Goal: Transaction & Acquisition: Purchase product/service

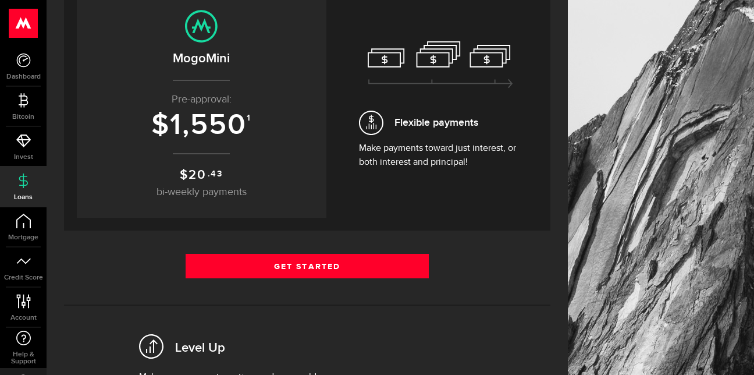
scroll to position [193, 0]
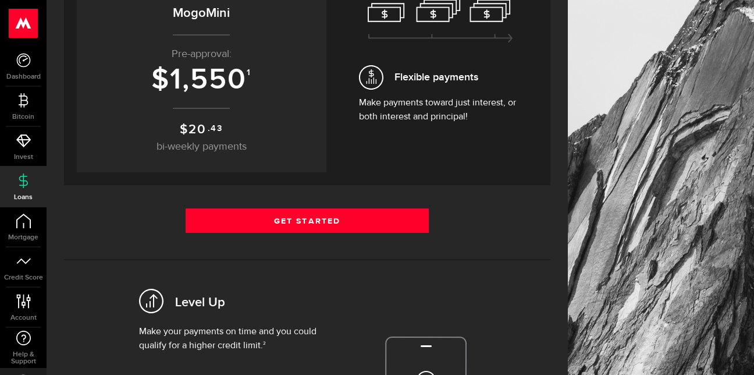
click at [374, 198] on div "Borrow responsibly Get your pre-approved offer based on your financial history …" at bounding box center [307, 235] width 487 height 631
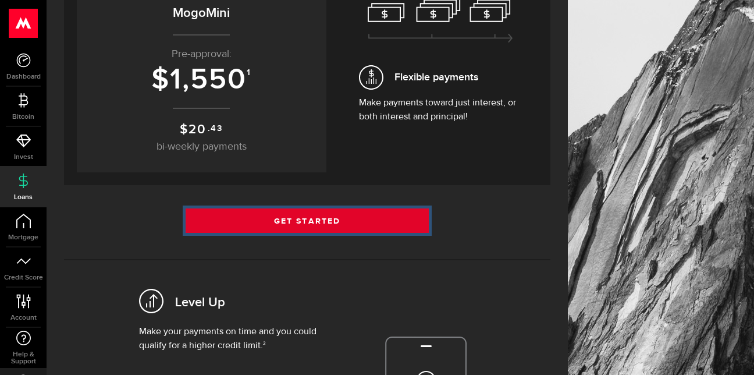
click at [349, 209] on link "Get Started" at bounding box center [307, 220] width 243 height 24
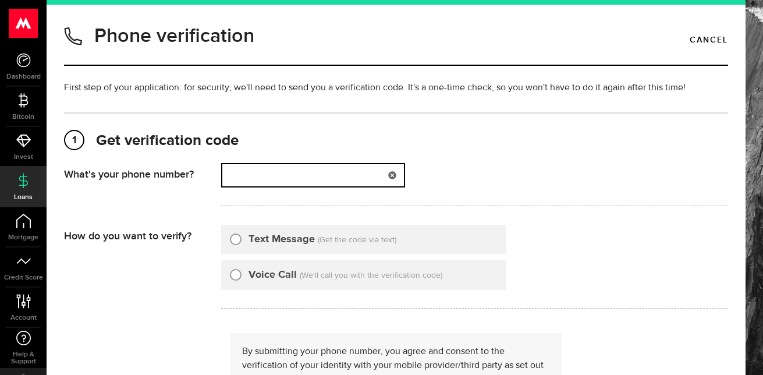
click at [266, 178] on input "(000) 000-0000" at bounding box center [313, 175] width 182 height 22
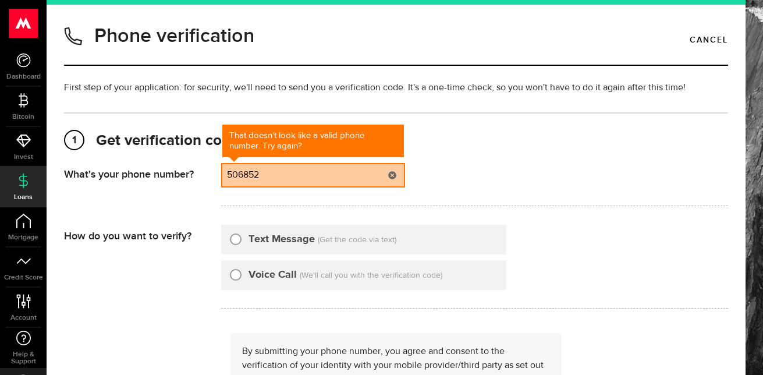
click at [307, 175] on input "506852" at bounding box center [313, 175] width 182 height 22
type input "5068523304"
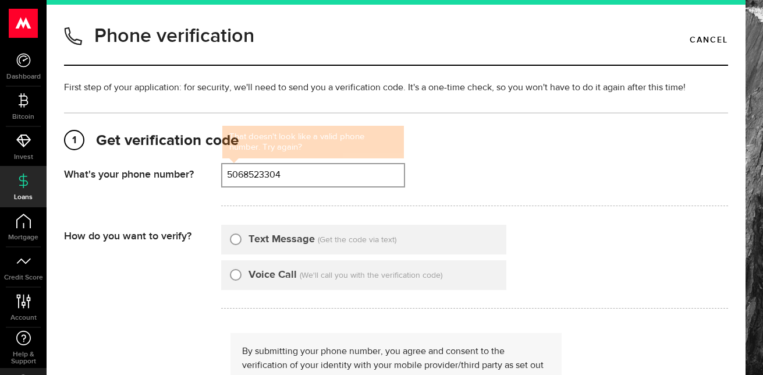
click at [534, 180] on div "That doesn't look like a valid phone number. Try again? 5068523304 (000) 000-00…" at bounding box center [474, 184] width 507 height 43
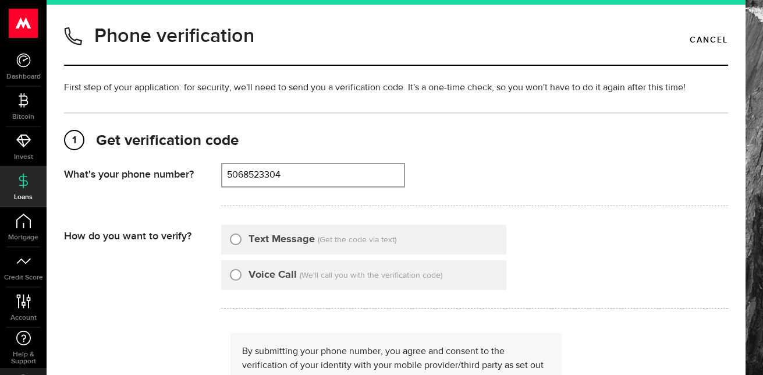
click at [268, 274] on label "Voice Call" at bounding box center [273, 275] width 48 height 16
click at [242, 274] on input "Voice Call" at bounding box center [236, 273] width 12 height 12
radio input "true"
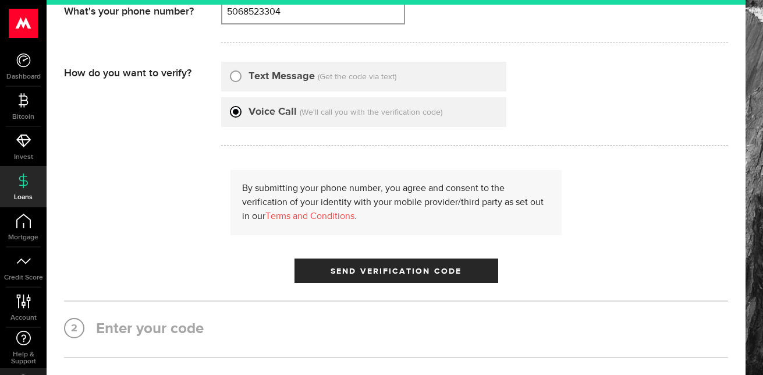
scroll to position [172, 0]
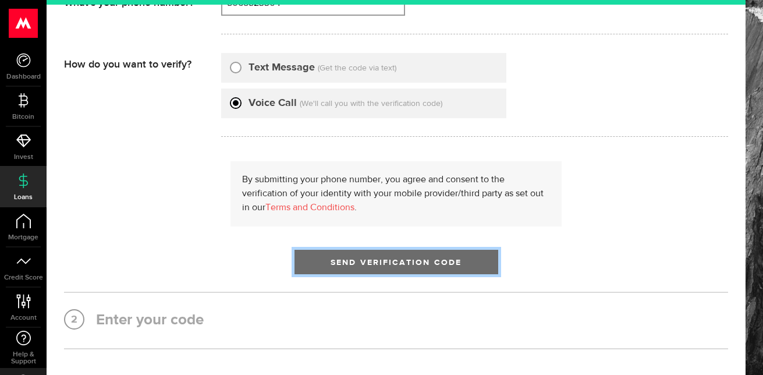
click at [445, 255] on button "Send Verification Code" at bounding box center [397, 262] width 204 height 24
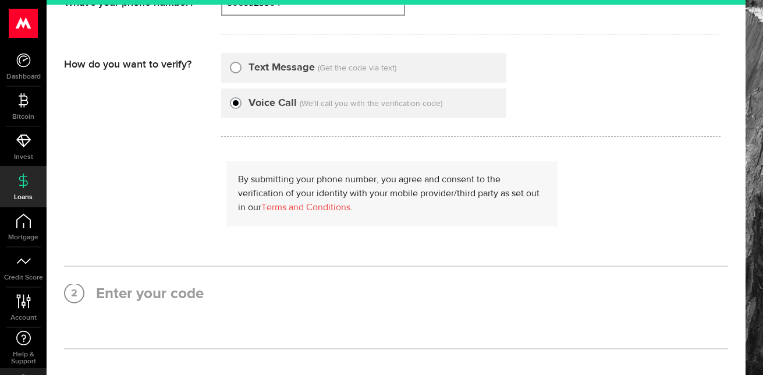
scroll to position [0, 0]
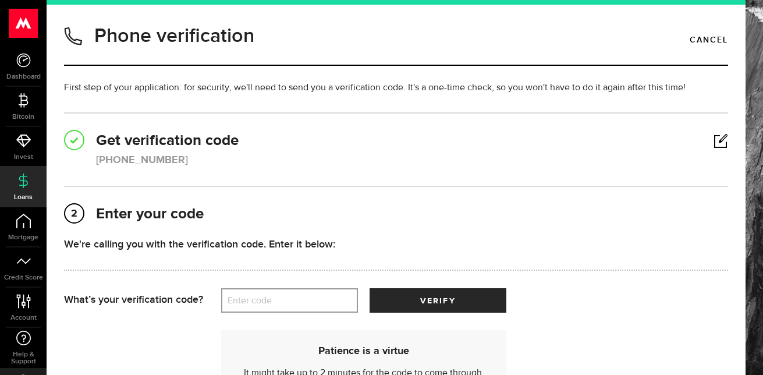
click at [286, 307] on label "Enter code" at bounding box center [289, 301] width 137 height 24
click at [286, 307] on input "Enter code" at bounding box center [289, 300] width 137 height 24
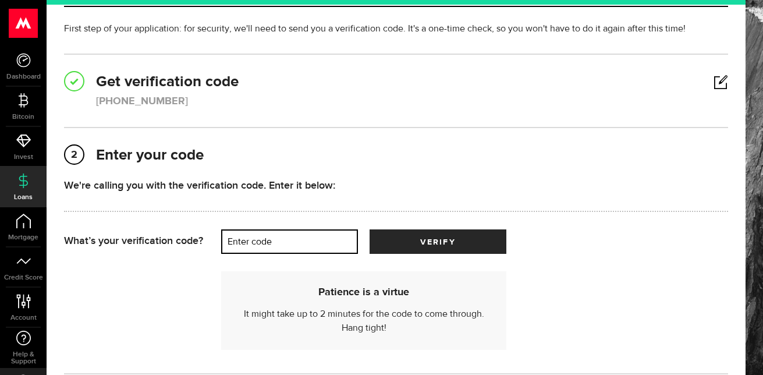
scroll to position [80, 0]
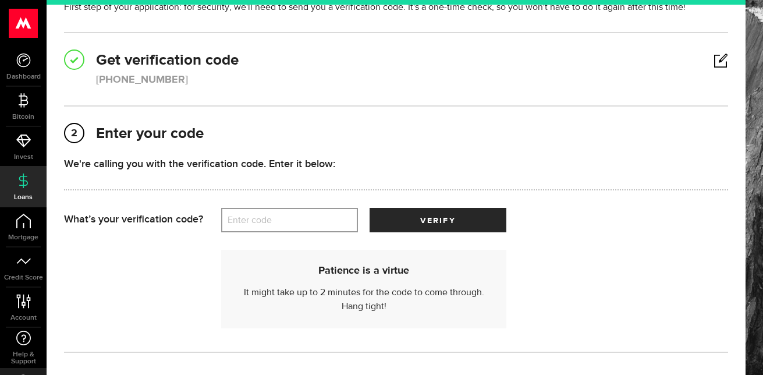
click at [320, 221] on label "Enter code" at bounding box center [289, 220] width 137 height 24
click at [320, 221] on input "Enter code" at bounding box center [289, 220] width 137 height 24
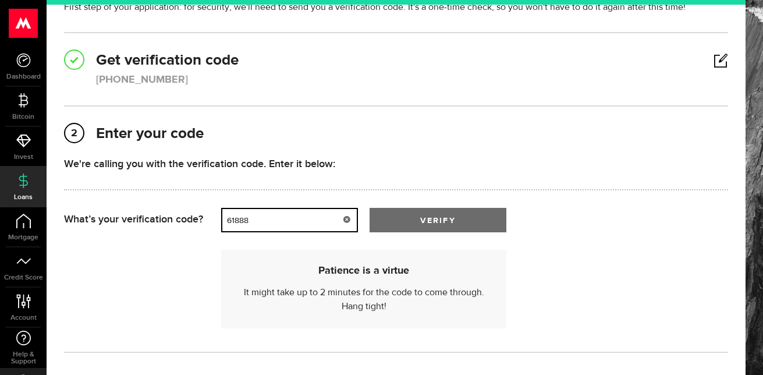
type input "61888"
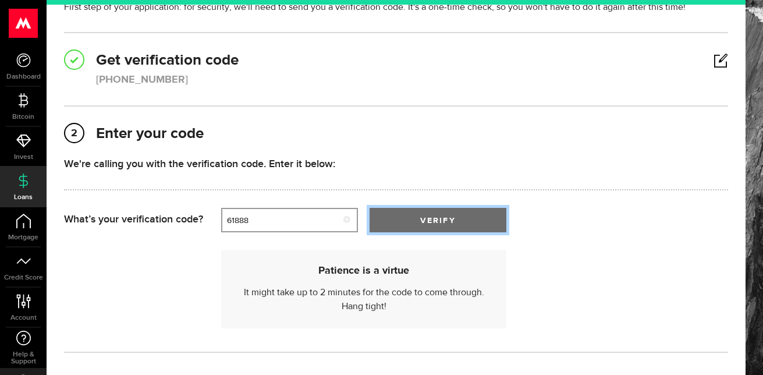
click at [421, 226] on button "verify" at bounding box center [438, 220] width 137 height 24
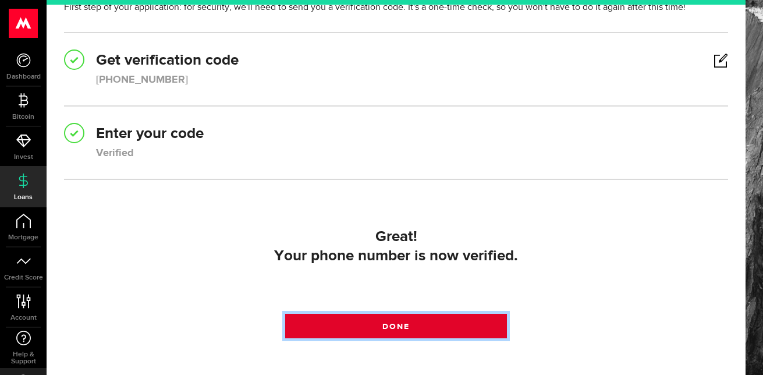
click at [425, 321] on link "Done" at bounding box center [395, 326] width 221 height 24
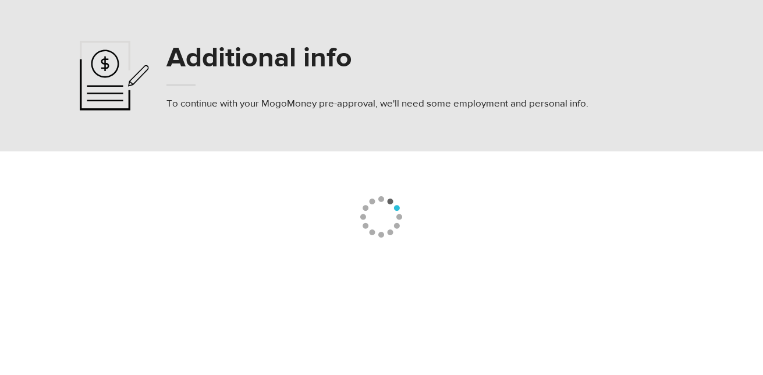
select select
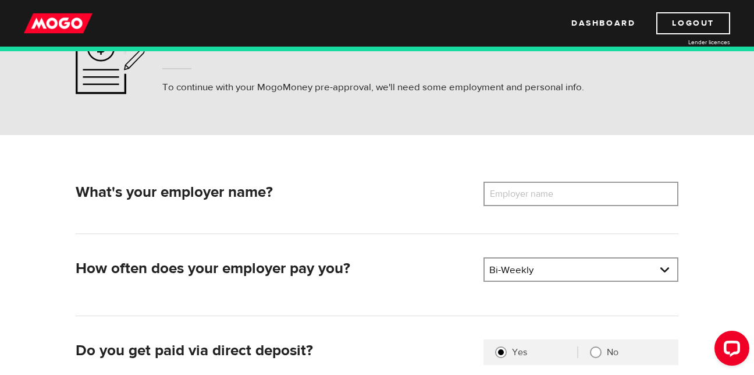
scroll to position [116, 0]
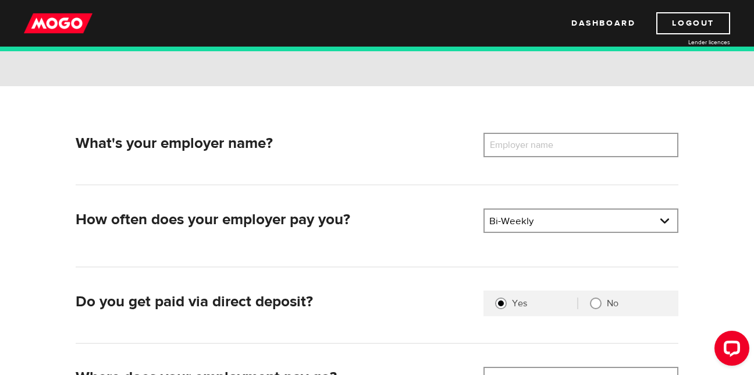
click at [544, 148] on label "Employer name" at bounding box center [531, 145] width 94 height 24
click at [544, 148] on input "Employer name" at bounding box center [581, 145] width 195 height 24
type input "Dow quality health care"
click at [582, 216] on link at bounding box center [581, 221] width 193 height 22
click at [582, 219] on link at bounding box center [581, 221] width 193 height 22
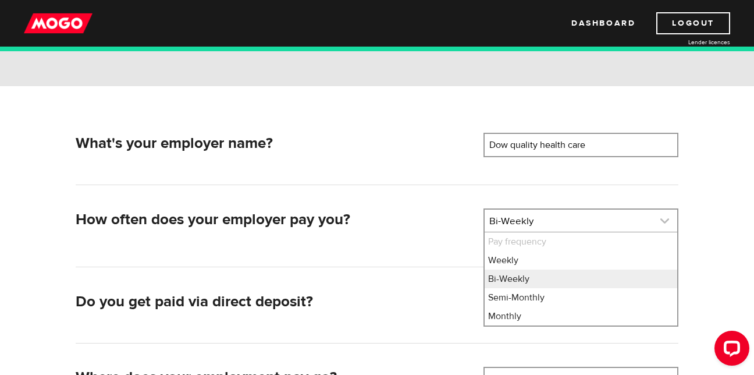
click at [582, 219] on link at bounding box center [581, 221] width 193 height 22
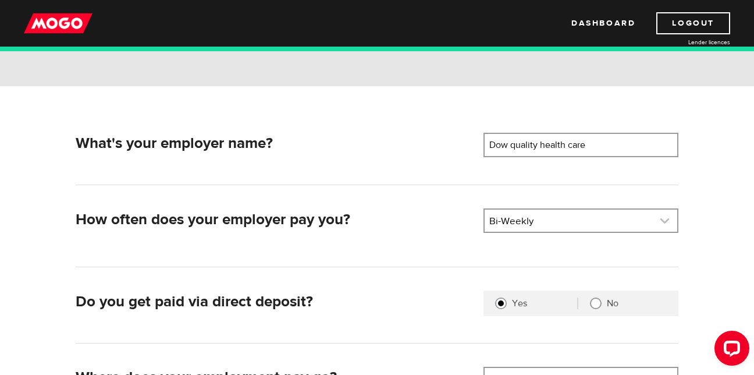
click at [582, 219] on link at bounding box center [581, 221] width 193 height 22
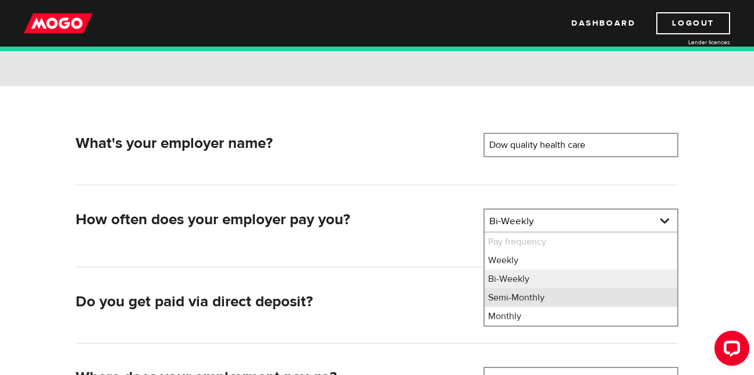
click at [563, 296] on li "Semi-Monthly" at bounding box center [581, 297] width 193 height 19
select select "3"
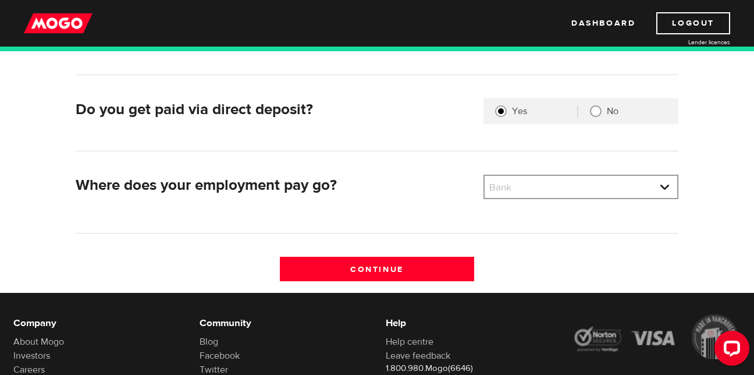
scroll to position [315, 0]
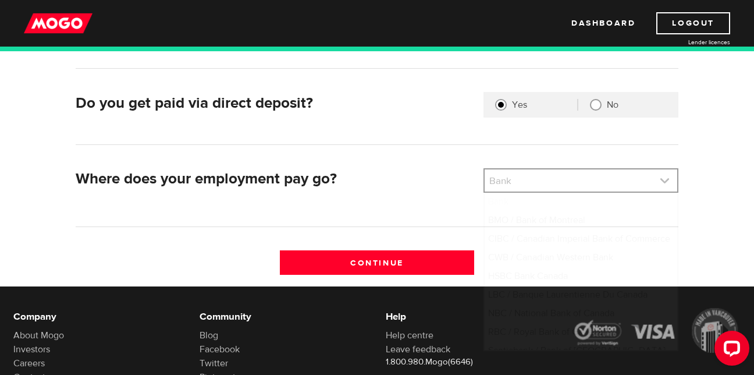
click at [554, 180] on link at bounding box center [581, 180] width 193 height 22
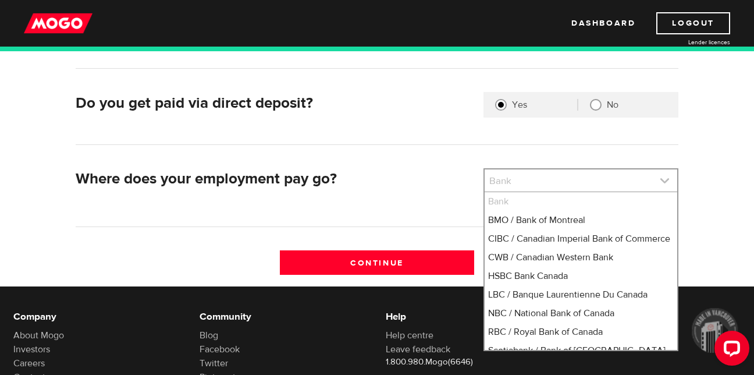
click at [554, 180] on link at bounding box center [581, 180] width 193 height 22
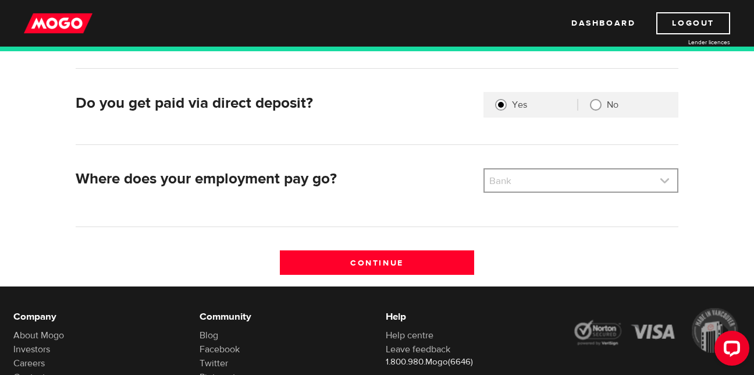
click at [538, 175] on link at bounding box center [581, 180] width 193 height 22
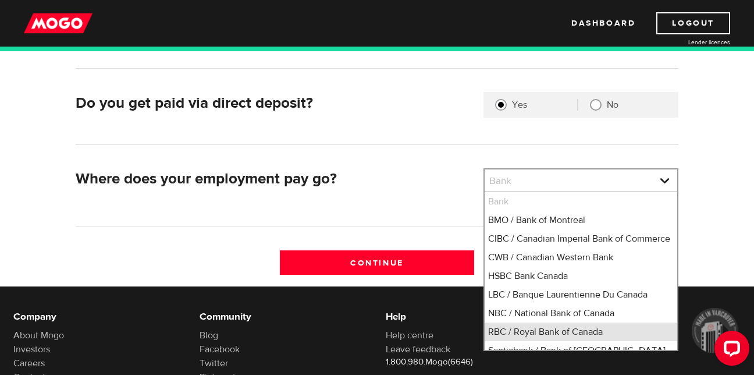
scroll to position [5, 0]
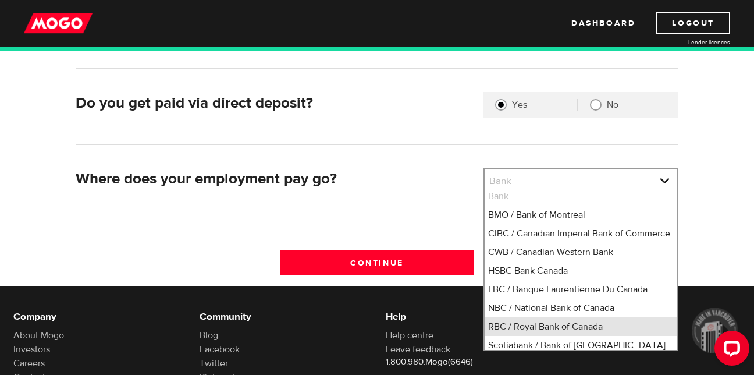
click at [595, 336] on li "RBC / Royal Bank of Canada" at bounding box center [581, 326] width 193 height 19
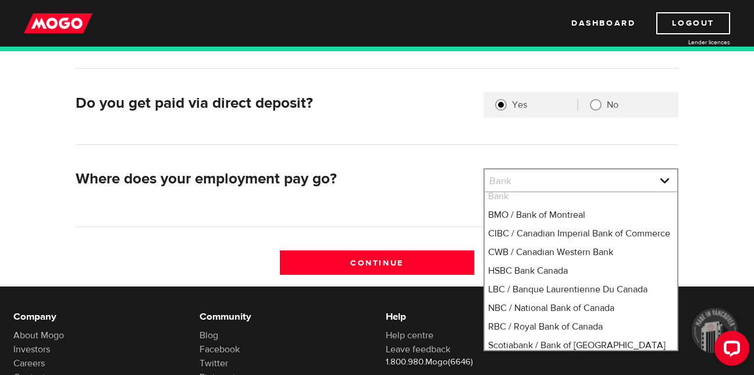
select select "8"
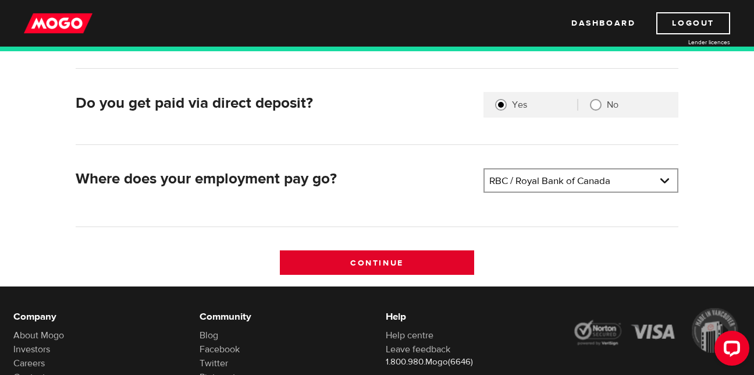
click at [378, 271] on input "Continue" at bounding box center [377, 262] width 195 height 24
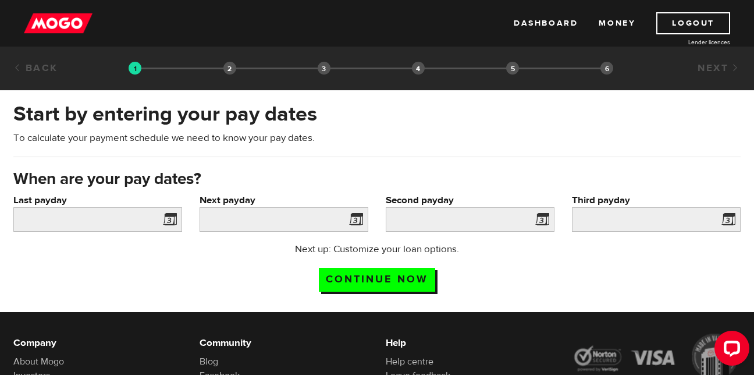
click at [172, 221] on span at bounding box center [167, 221] width 17 height 19
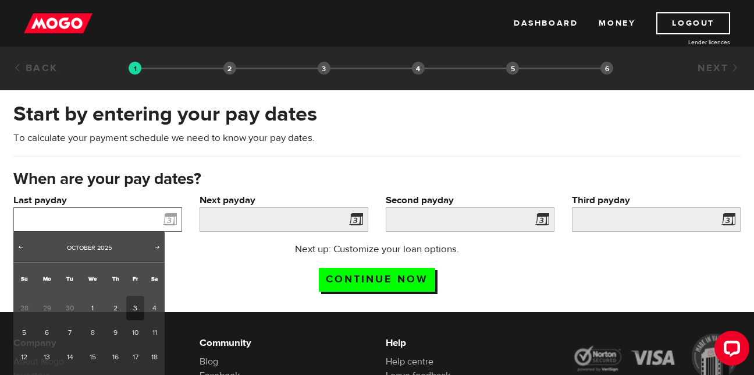
click at [94, 217] on input "Last payday" at bounding box center [97, 219] width 169 height 24
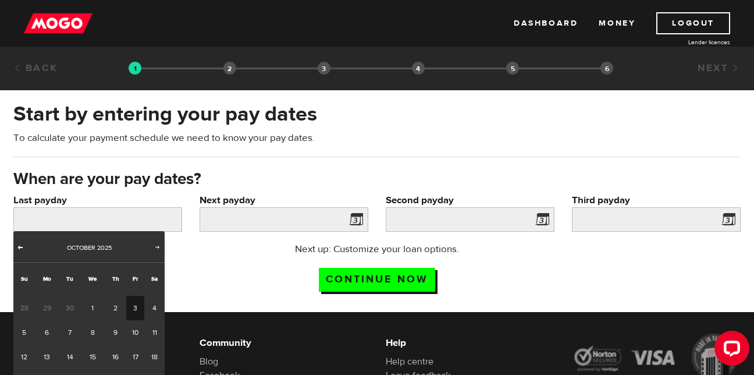
click at [17, 247] on span "Prev" at bounding box center [20, 246] width 9 height 9
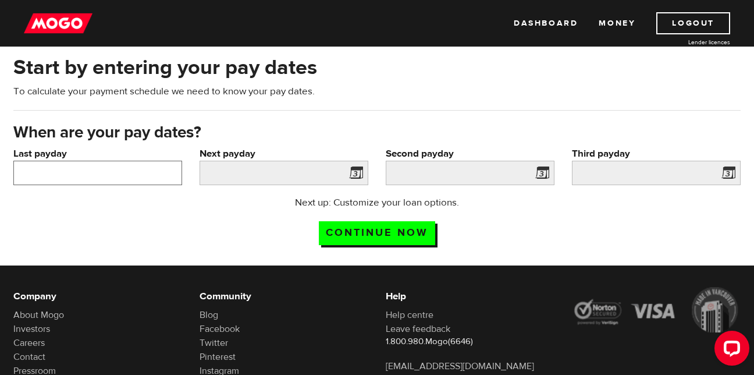
scroll to position [48, 0]
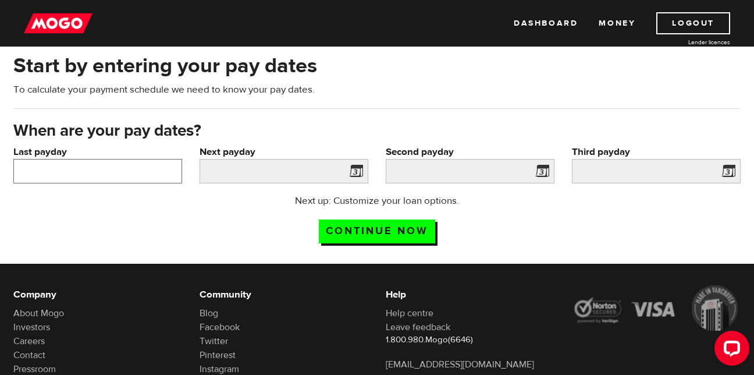
click at [129, 181] on input "Last payday" at bounding box center [97, 171] width 169 height 24
click at [95, 167] on input "Last payday" at bounding box center [97, 171] width 169 height 24
click at [35, 153] on label "Last payday" at bounding box center [97, 152] width 169 height 14
click at [35, 159] on input "Last payday" at bounding box center [97, 171] width 169 height 24
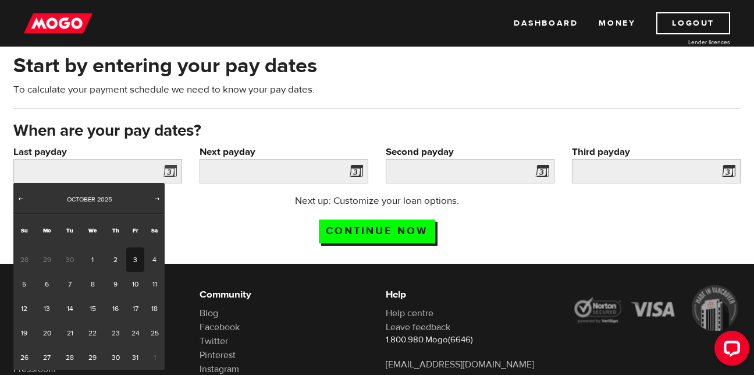
click at [157, 190] on div "Prev Next October 2025" at bounding box center [88, 198] width 151 height 31
click at [19, 197] on span "Prev" at bounding box center [20, 198] width 9 height 9
click at [53, 329] on link "22" at bounding box center [47, 333] width 24 height 24
type input "[DATE]"
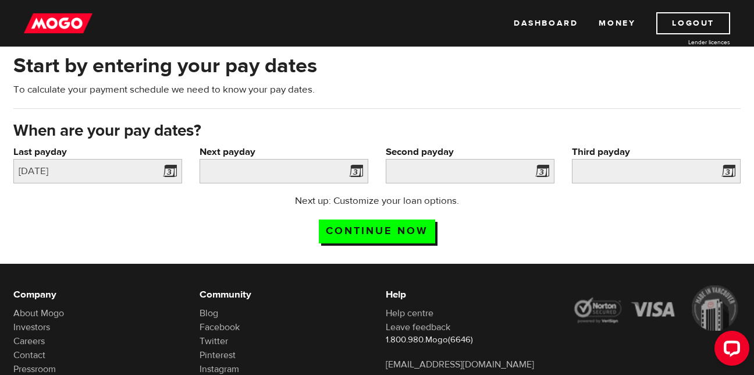
click at [357, 166] on span at bounding box center [353, 173] width 17 height 19
click at [355, 172] on span at bounding box center [353, 173] width 17 height 19
click at [327, 173] on input "Next payday" at bounding box center [284, 171] width 169 height 24
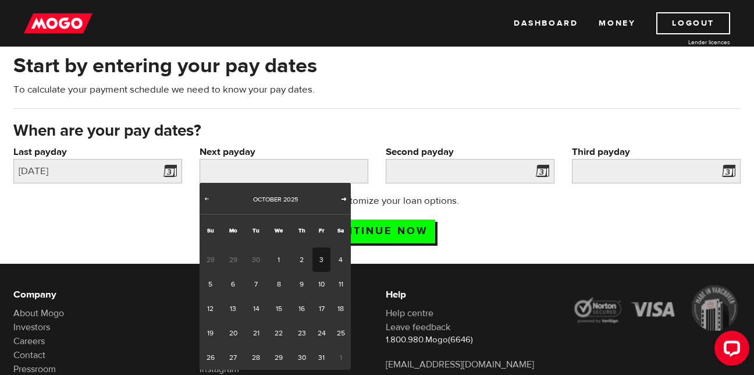
click at [341, 197] on span "Next" at bounding box center [343, 198] width 9 height 9
click at [205, 199] on span "Prev" at bounding box center [206, 198] width 9 height 9
click at [280, 285] on link "8" at bounding box center [279, 284] width 24 height 24
type input "[DATE]"
type input "2025/10/23"
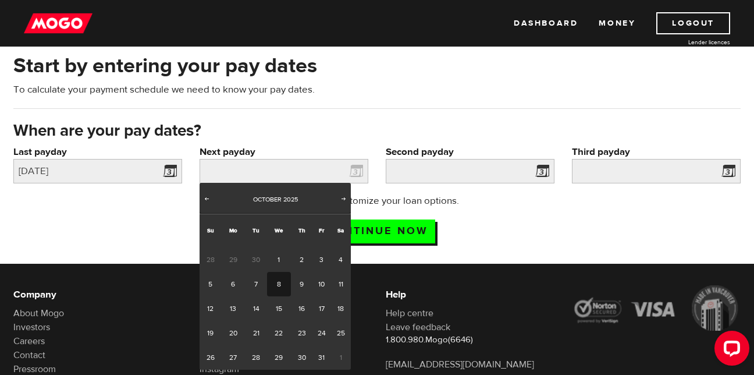
type input "2025/11/7"
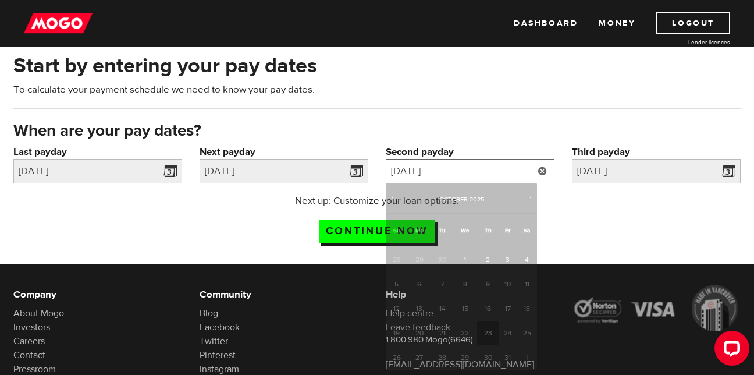
click at [506, 176] on input "2025/10/23" at bounding box center [470, 171] width 169 height 24
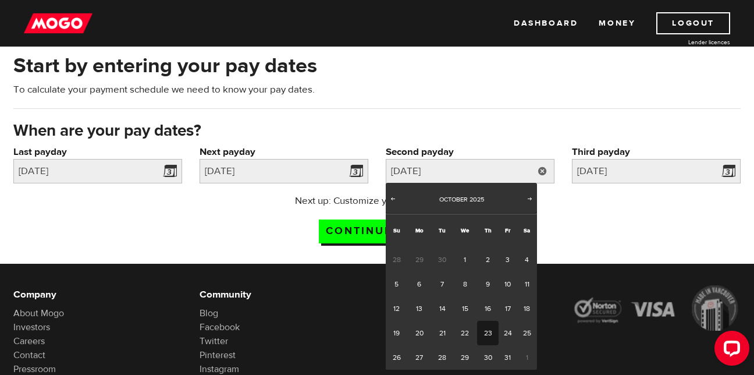
click at [513, 127] on h3 "When are your pay dates?" at bounding box center [377, 131] width 728 height 19
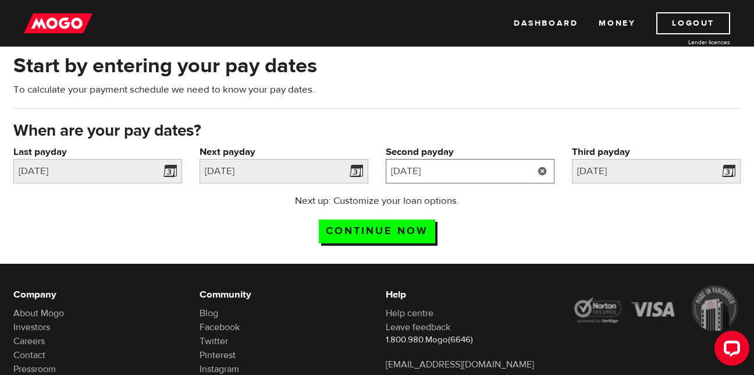
click at [463, 181] on input "2025/10/23" at bounding box center [470, 171] width 169 height 24
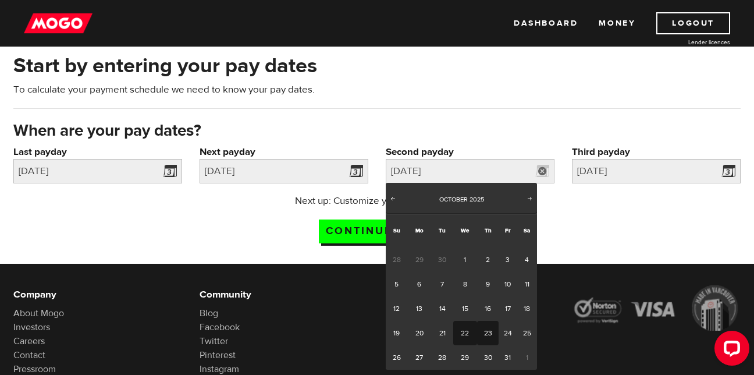
click at [469, 331] on link "22" at bounding box center [465, 333] width 24 height 24
type input "[DATE]"
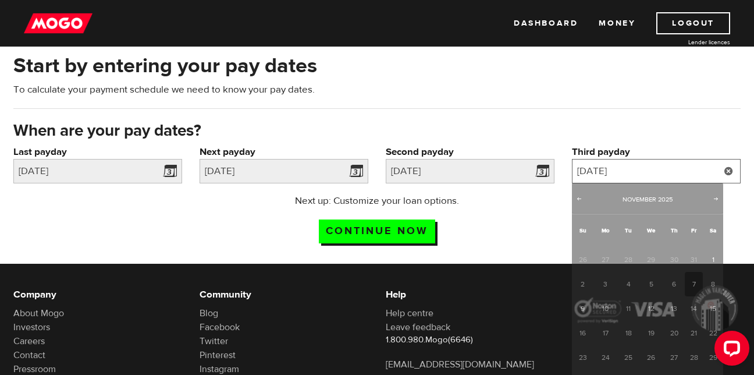
click at [645, 178] on input "2025/11/7" at bounding box center [656, 171] width 169 height 24
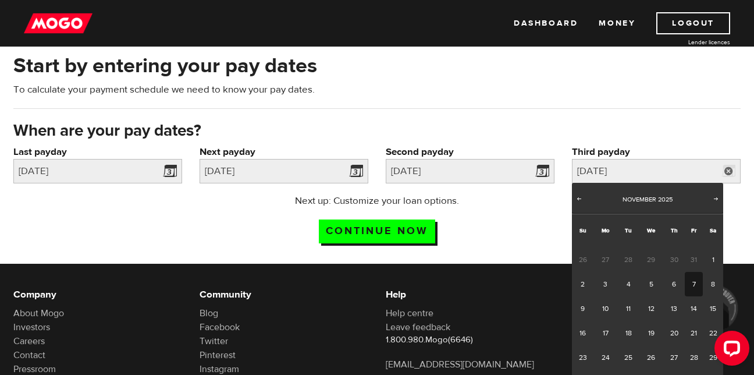
click at [711, 332] on div at bounding box center [730, 350] width 49 height 49
click at [700, 328] on link "21" at bounding box center [694, 333] width 18 height 24
type input "2025/11/21"
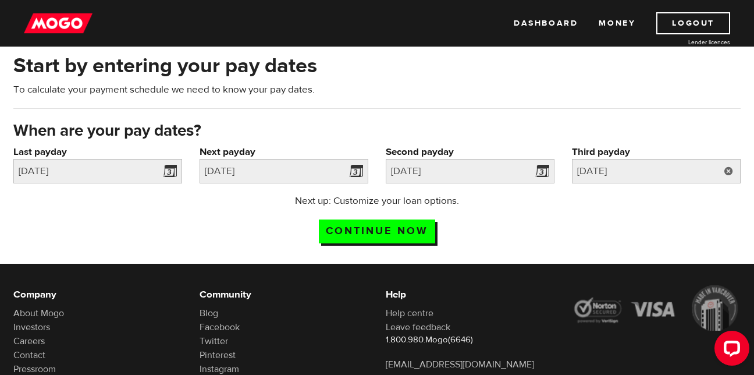
click at [733, 170] on link at bounding box center [729, 171] width 24 height 24
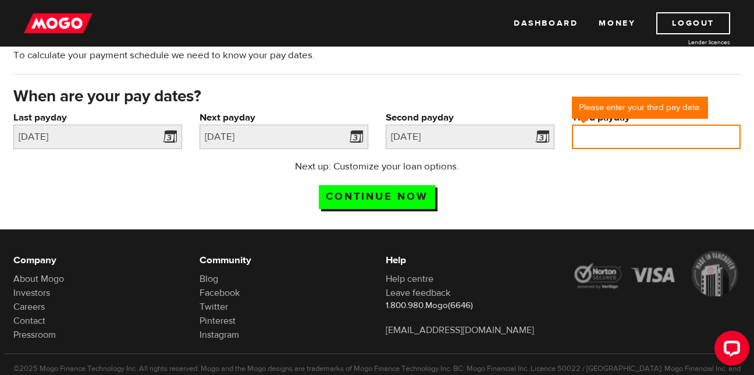
scroll to position [83, 0]
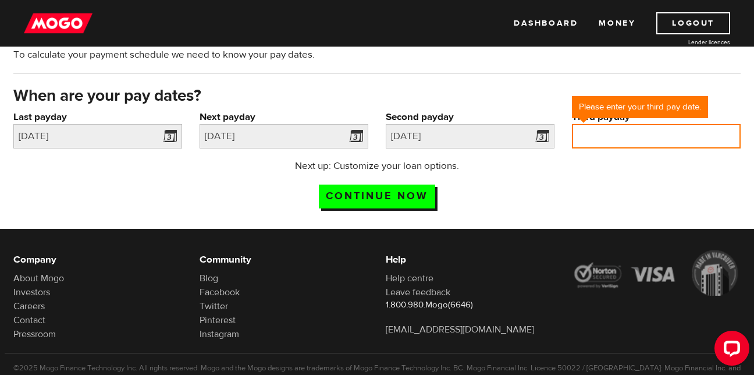
click at [688, 134] on input "Third payday" at bounding box center [656, 136] width 169 height 24
click at [673, 139] on input "Third payday" at bounding box center [656, 136] width 169 height 24
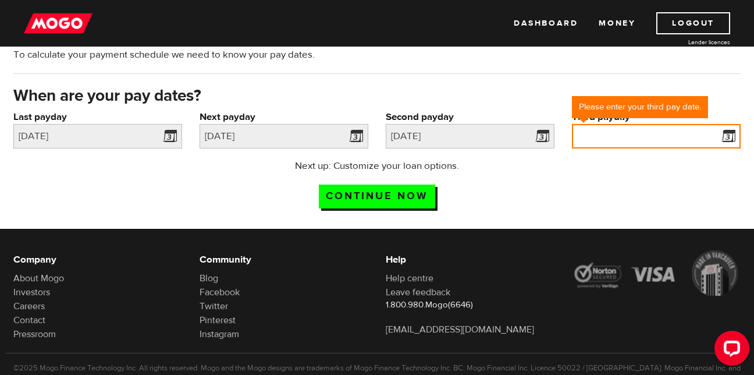
click at [643, 142] on input "Third payday" at bounding box center [656, 136] width 169 height 24
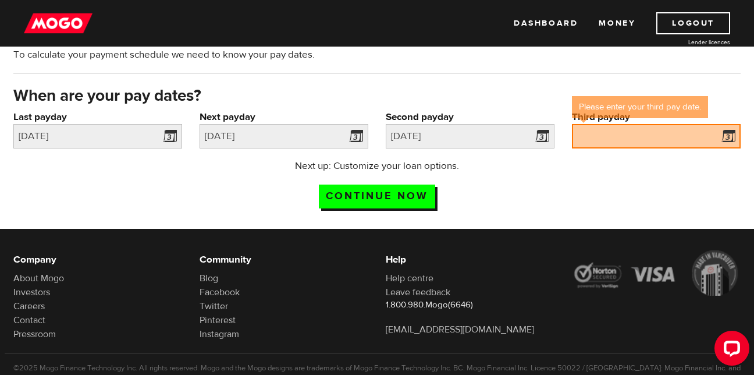
click at [651, 168] on div "Next up: Customize your loan options. Continue now" at bounding box center [377, 188] width 745 height 58
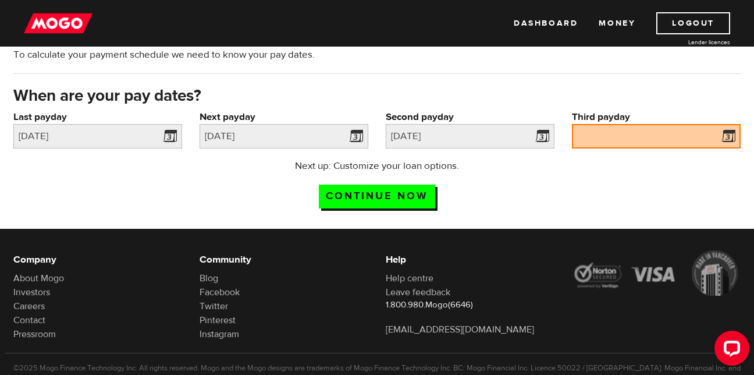
click at [733, 136] on span at bounding box center [726, 138] width 17 height 19
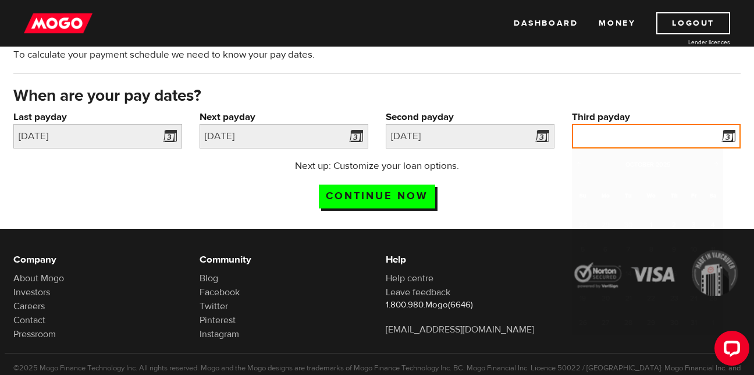
click at [661, 141] on input "Third payday" at bounding box center [656, 136] width 169 height 24
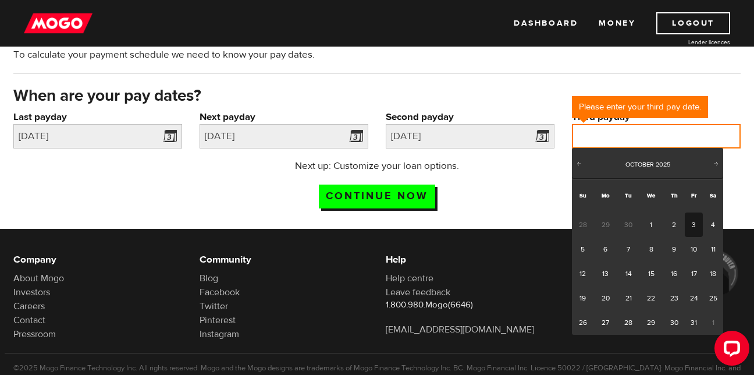
click at [661, 141] on input "Third payday" at bounding box center [656, 136] width 169 height 24
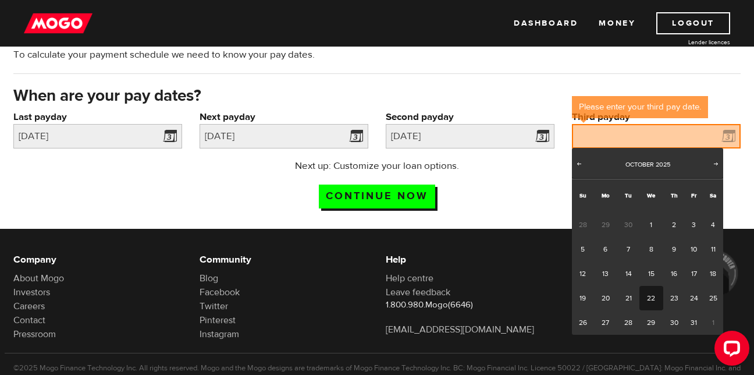
click at [651, 292] on link "22" at bounding box center [652, 298] width 24 height 24
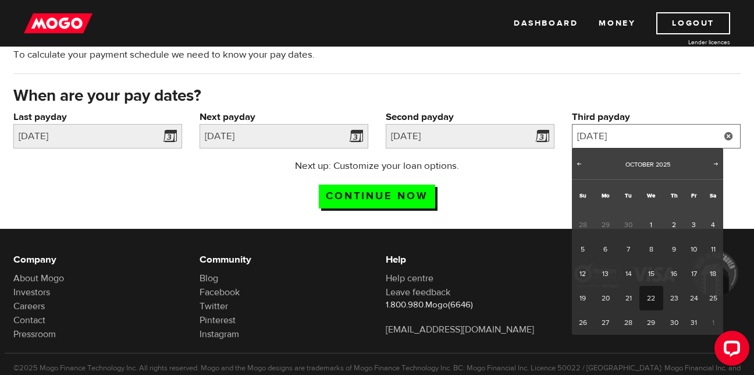
click at [631, 136] on input "2025/10/22" at bounding box center [656, 136] width 169 height 24
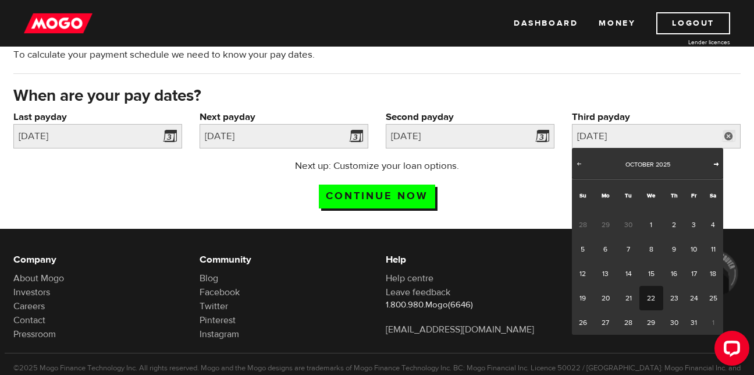
click at [718, 164] on span "Next" at bounding box center [716, 163] width 9 height 9
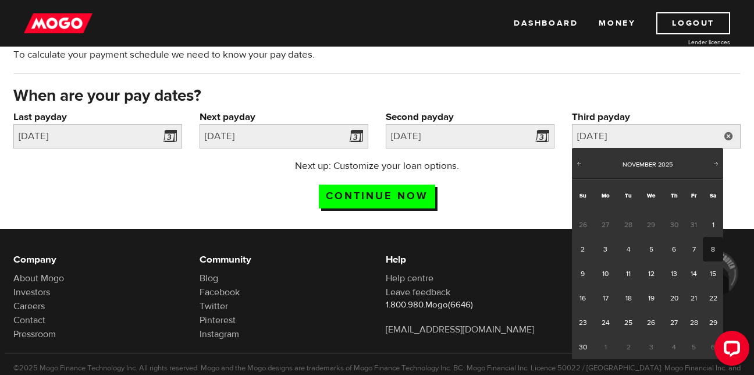
click at [708, 246] on link "8" at bounding box center [713, 249] width 20 height 24
type input "2025/11/08"
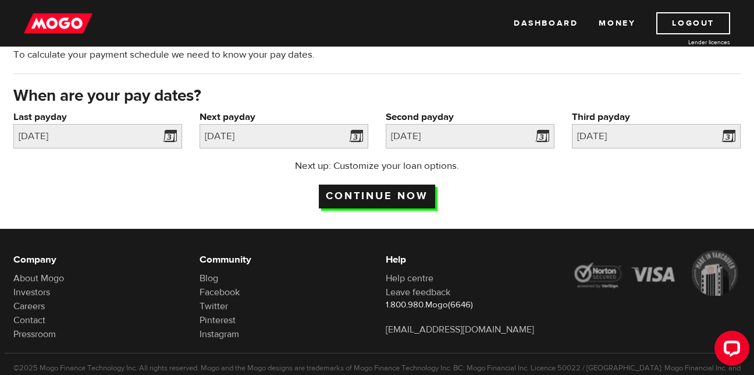
click at [389, 194] on input "Continue now" at bounding box center [377, 197] width 116 height 24
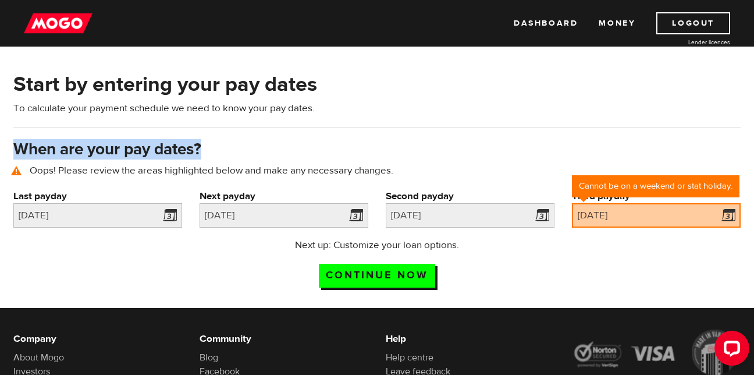
drag, startPoint x: 0, startPoint y: 0, endPoint x: 482, endPoint y: 152, distance: 505.4
click at [482, 152] on div "Back Loan approval Loan select Funding select Bank account information Employme…" at bounding box center [377, 222] width 754 height 551
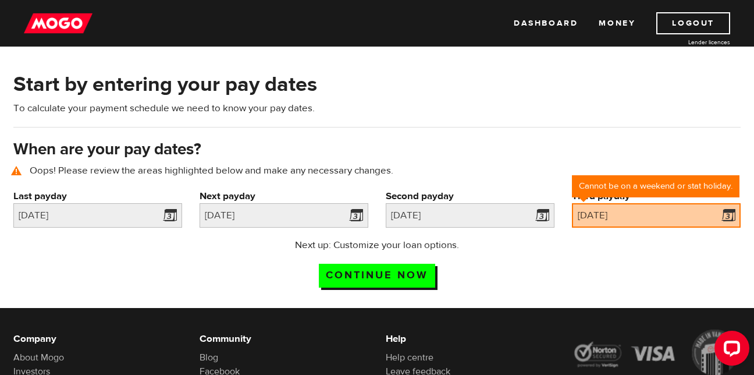
drag, startPoint x: 482, startPoint y: 152, endPoint x: 502, endPoint y: 179, distance: 33.8
click at [502, 179] on div "When are your pay dates? Oops! Please review the areas highlighted below and ma…" at bounding box center [377, 164] width 745 height 51
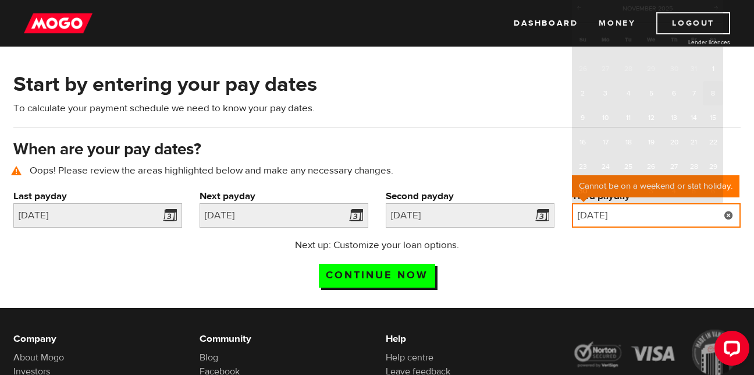
click at [606, 208] on input "2025/11/08" at bounding box center [656, 215] width 169 height 24
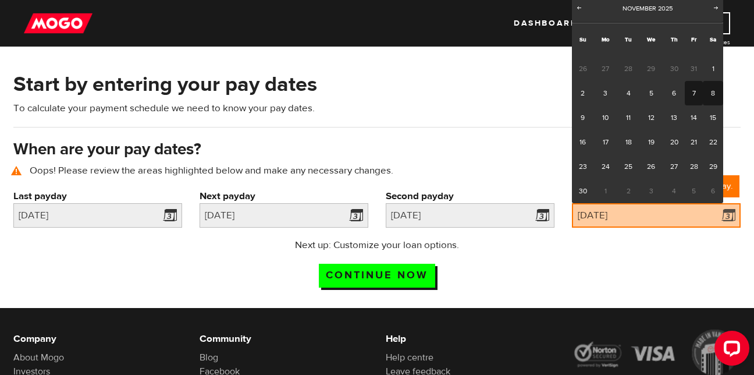
click at [691, 97] on link "7" at bounding box center [694, 93] width 18 height 24
type input "2025/11/07"
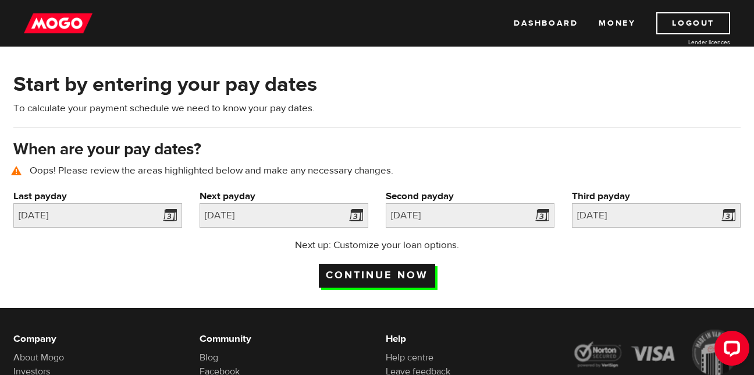
click at [414, 268] on input "Continue now" at bounding box center [377, 276] width 116 height 24
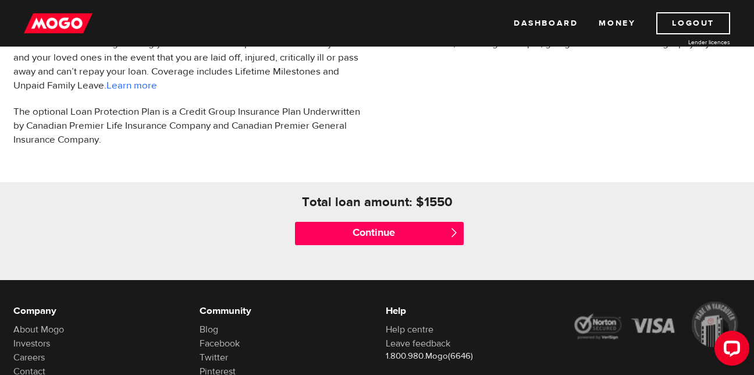
scroll to position [462, 0]
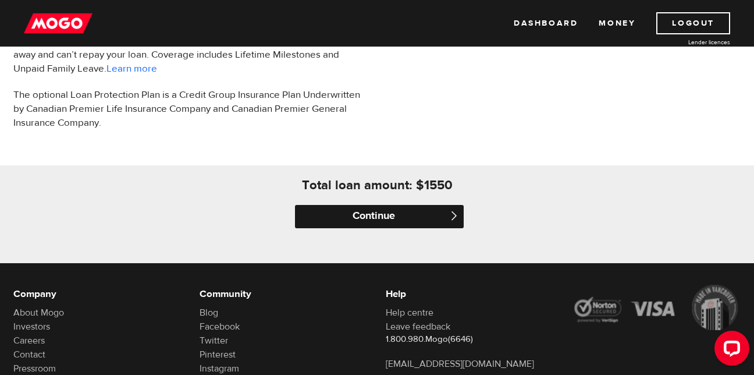
click at [428, 210] on input "Continue" at bounding box center [379, 216] width 169 height 23
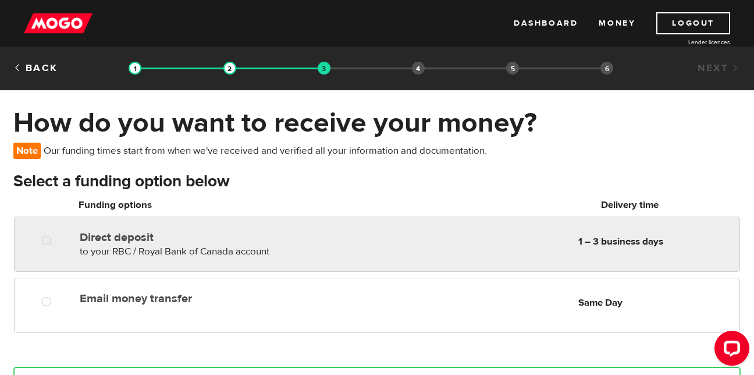
radio input "true"
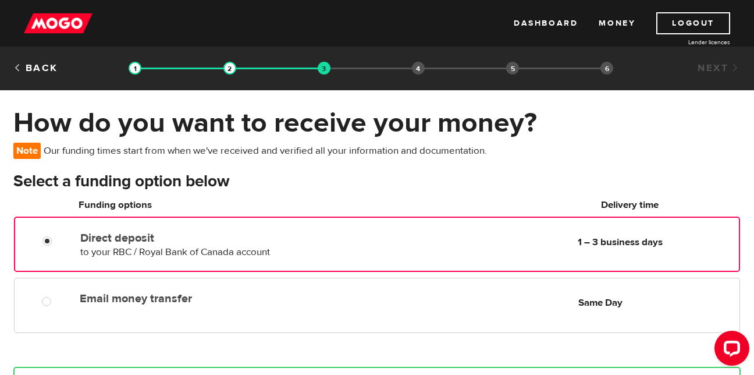
click at [363, 235] on div "Direct deposit to your RBC / Royal Bank of Canada account Delivery in 1 – 3 bus…" at bounding box center [408, 242] width 664 height 33
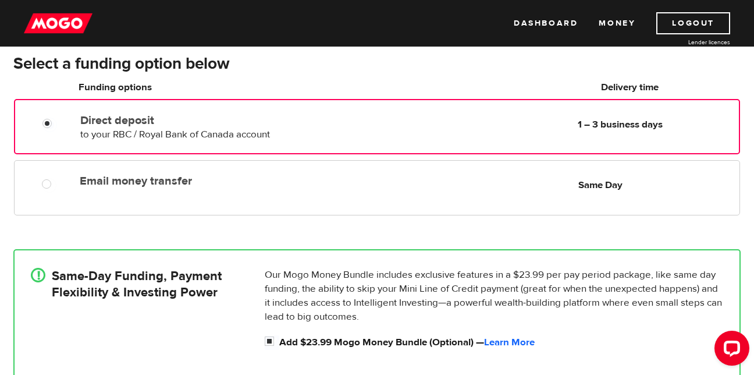
scroll to position [119, 0]
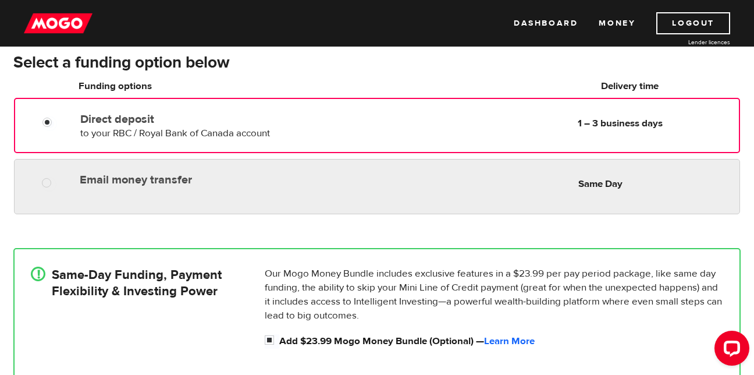
radio input "true"
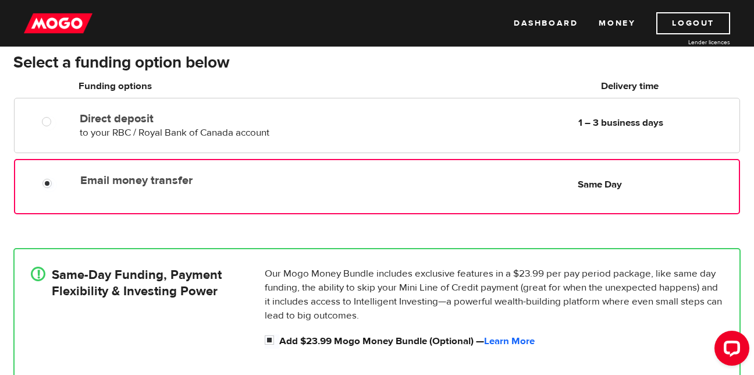
click at [441, 180] on div "Email money transfer Delivery in Same Day Same Day" at bounding box center [408, 180] width 664 height 23
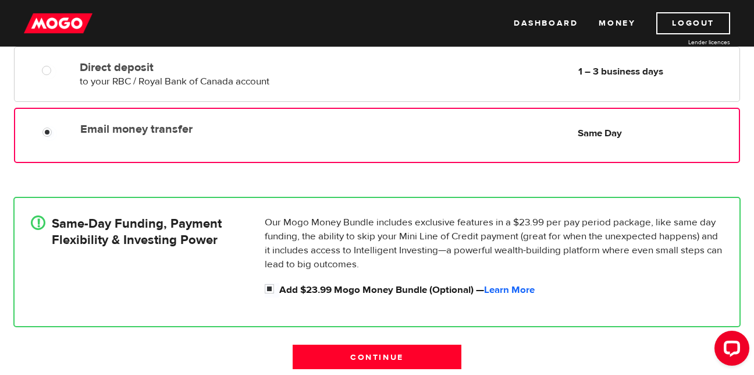
scroll to position [176, 0]
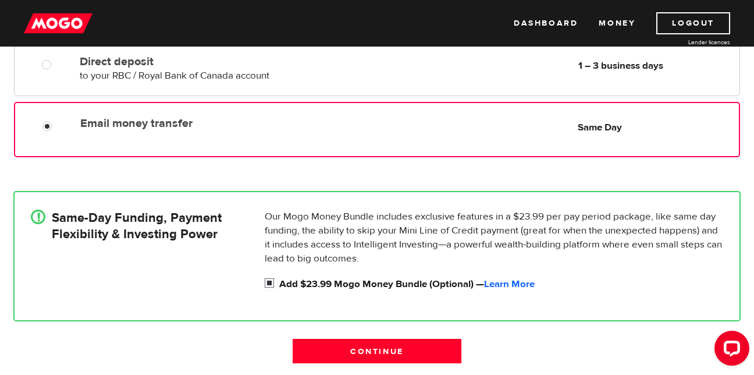
click at [267, 280] on input "Add $23.99 Mogo Money Bundle (Optional) — Learn More" at bounding box center [272, 284] width 15 height 15
checkbox input "false"
radio input "false"
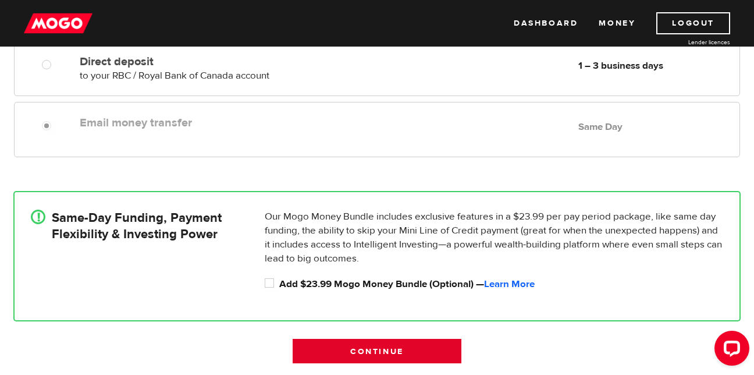
click at [337, 346] on input "Continue" at bounding box center [377, 351] width 169 height 24
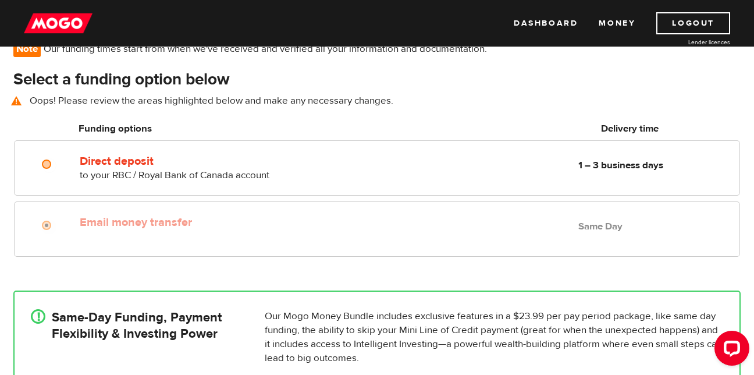
scroll to position [84, 0]
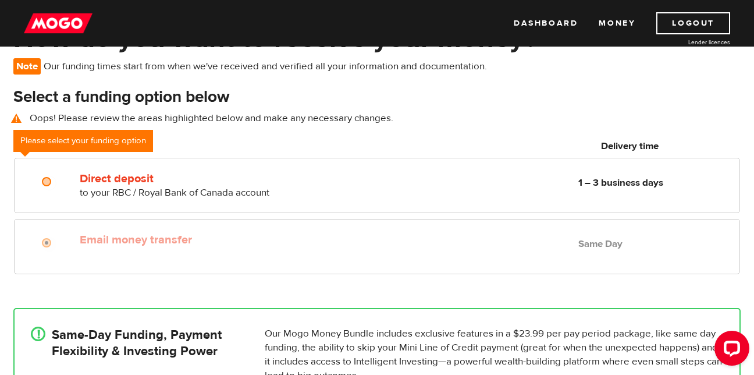
click at [274, 243] on label "Email money transfer" at bounding box center [214, 240] width 268 height 14
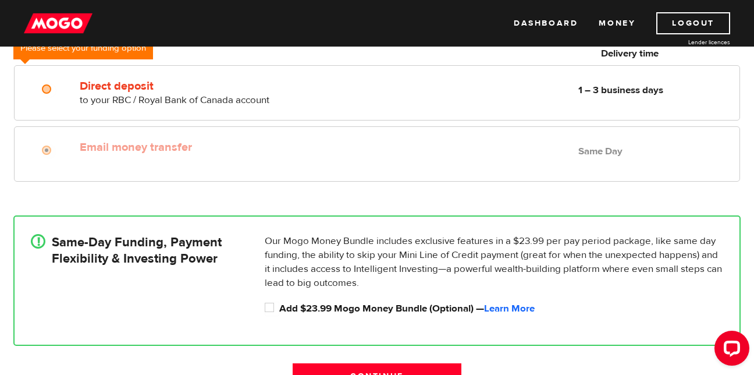
scroll to position [178, 0]
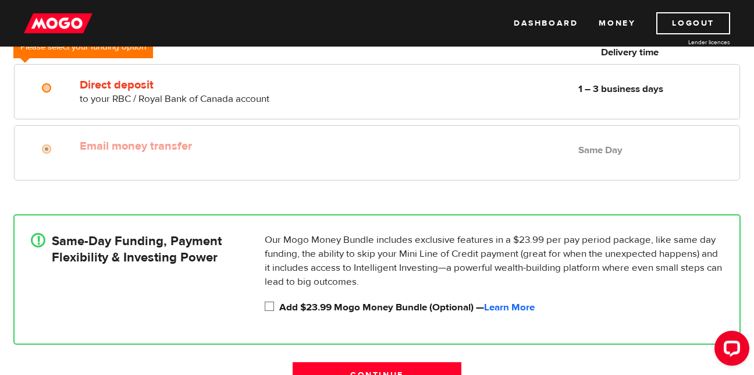
click at [270, 306] on input "Add $23.99 Mogo Money Bundle (Optional) — Learn More" at bounding box center [272, 307] width 15 height 15
checkbox input "true"
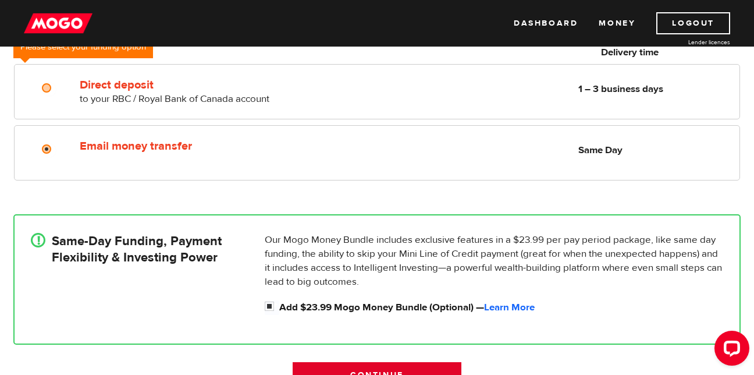
click at [330, 365] on input "Continue" at bounding box center [377, 374] width 169 height 24
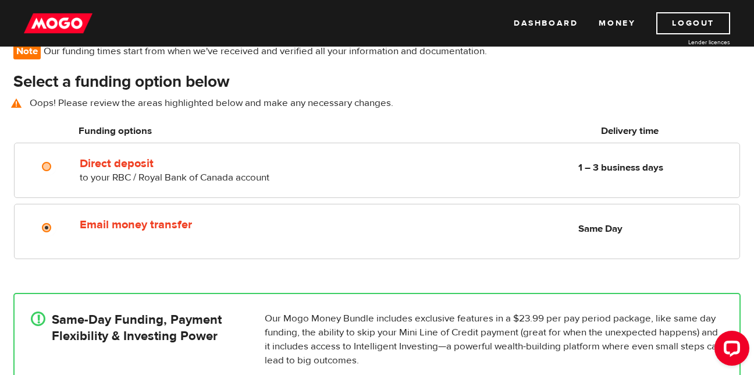
scroll to position [84, 0]
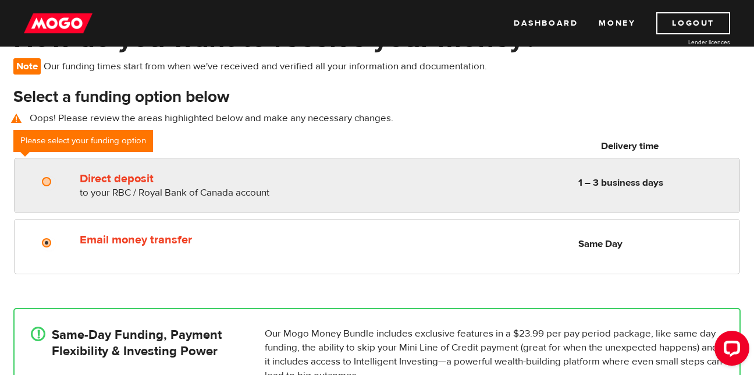
radio input "true"
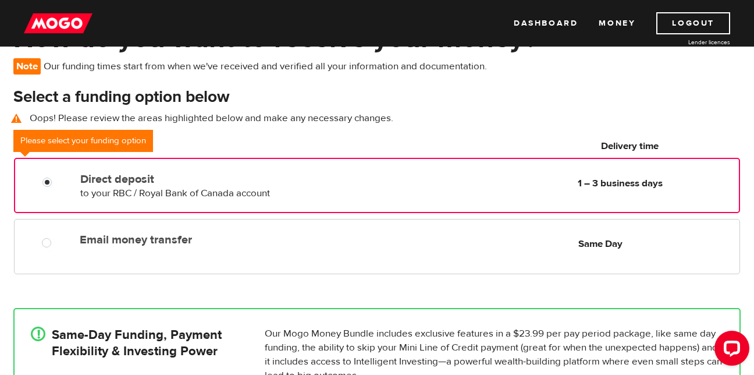
click at [286, 205] on div "Direct deposit to your RBC / Royal Bank of Canada account Delivery in 1 – 3 bus…" at bounding box center [377, 185] width 726 height 55
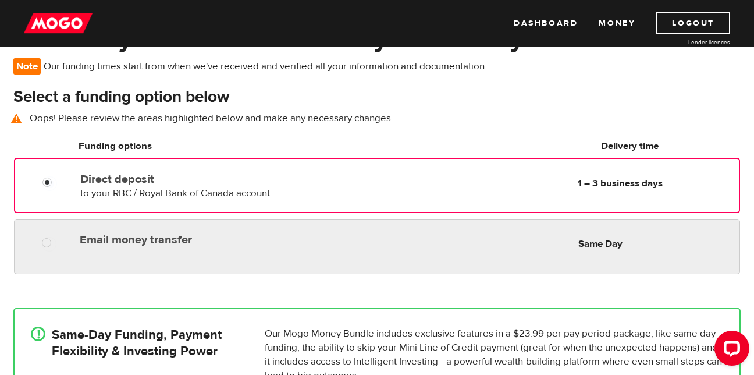
radio input "true"
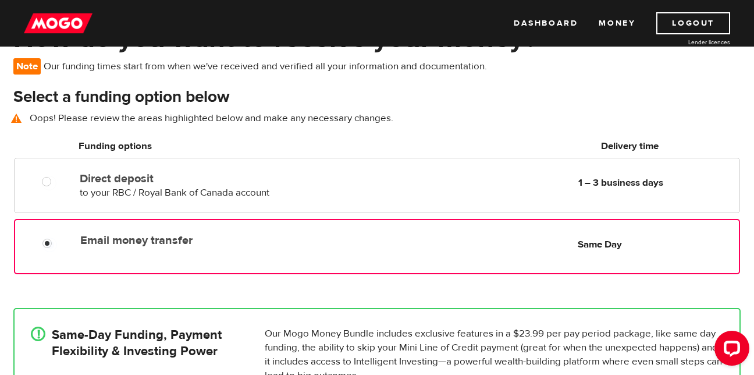
click at [270, 240] on label "Email money transfer" at bounding box center [213, 240] width 267 height 14
click at [57, 240] on input "Email money transfer" at bounding box center [49, 245] width 15 height 15
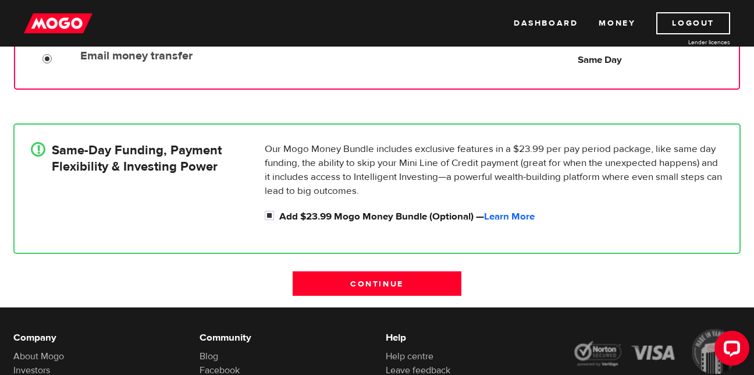
scroll to position [292, 0]
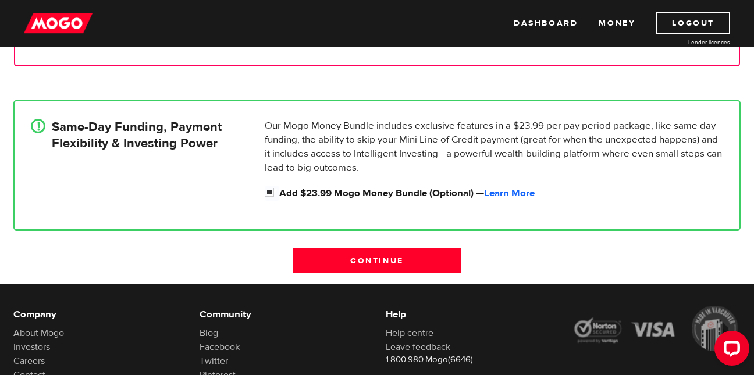
click at [464, 253] on div "Continue" at bounding box center [377, 266] width 186 height 36
click at [435, 198] on label "Add $23.99 Mogo Money Bundle (Optional) — Learn More" at bounding box center [501, 193] width 444 height 14
click at [279, 198] on input "Add $23.99 Mogo Money Bundle (Optional) — Learn More" at bounding box center [272, 193] width 15 height 15
checkbox input "false"
radio input "false"
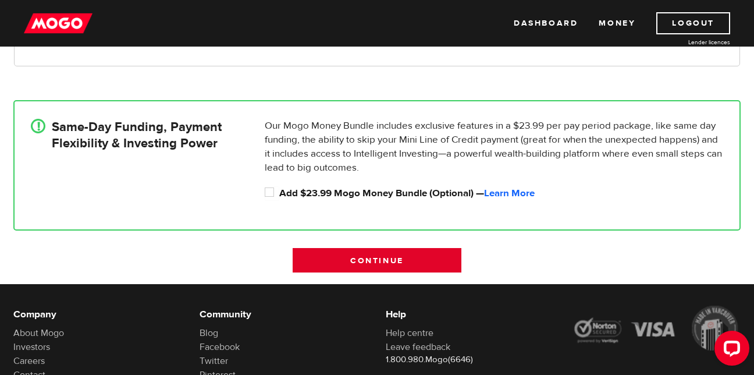
click at [411, 255] on input "Continue" at bounding box center [377, 260] width 169 height 24
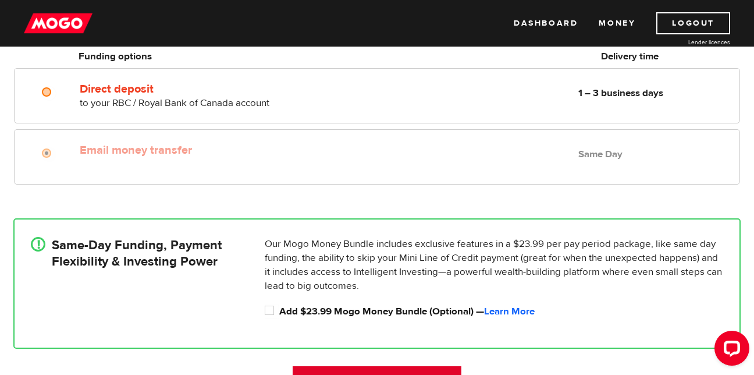
scroll to position [84, 0]
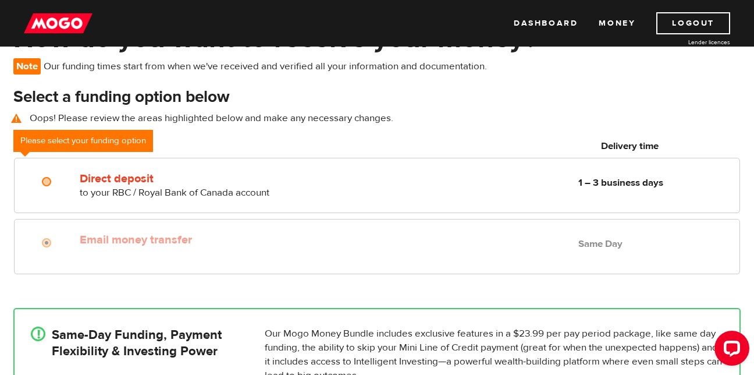
click at [159, 231] on div "Email money transfer Delivery in Same Day" at bounding box center [213, 237] width 277 height 19
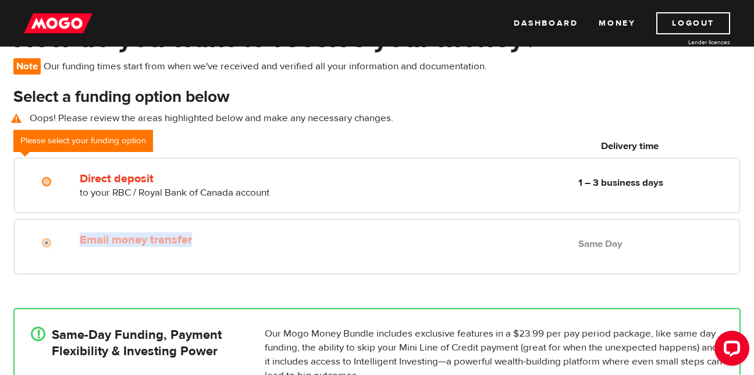
drag, startPoint x: 159, startPoint y: 231, endPoint x: 215, endPoint y: 243, distance: 56.6
click at [215, 243] on label "Email money transfer" at bounding box center [214, 240] width 268 height 14
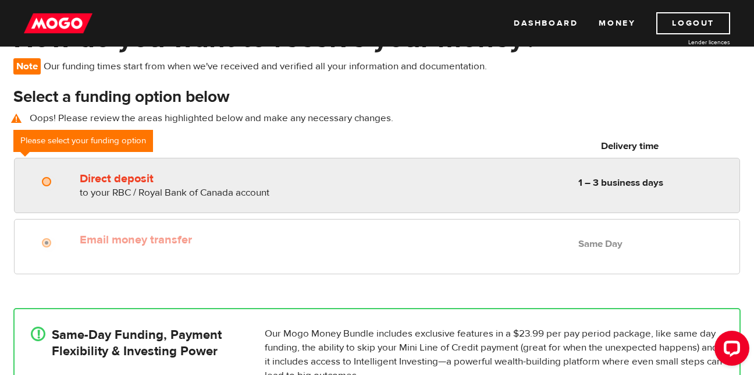
radio input "true"
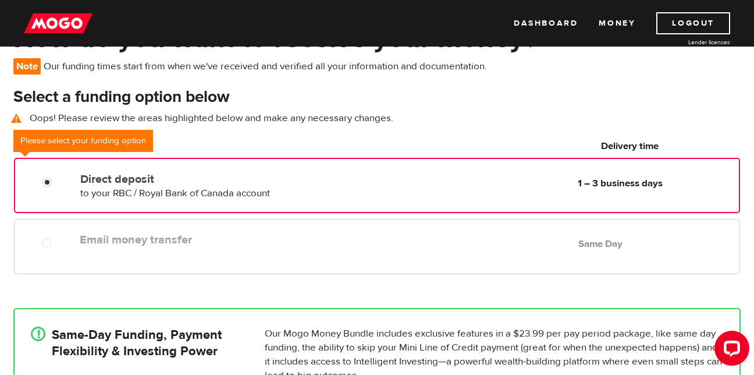
click at [181, 177] on label "Direct deposit" at bounding box center [213, 179] width 267 height 14
click at [57, 177] on input "Direct deposit" at bounding box center [49, 183] width 15 height 15
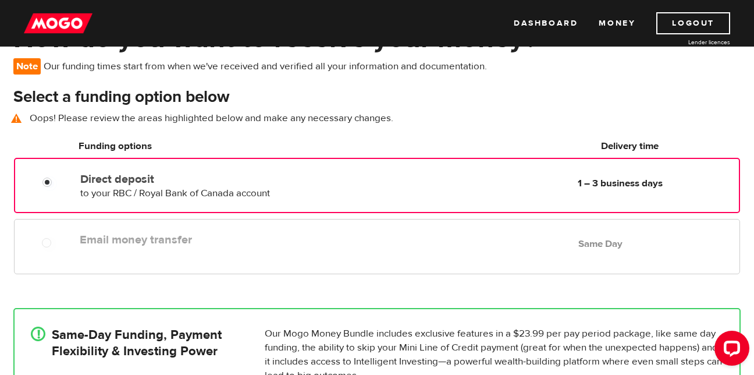
click at [190, 244] on label "Email money transfer" at bounding box center [214, 240] width 268 height 14
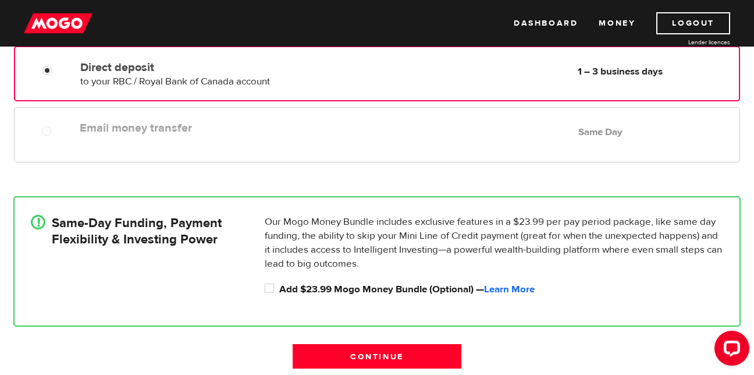
scroll to position [204, 0]
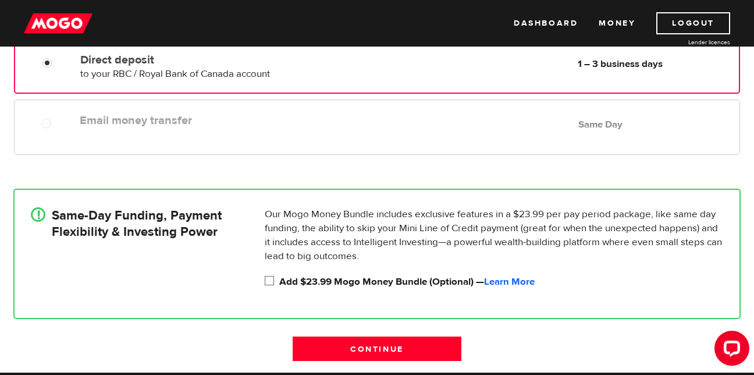
click at [413, 283] on label "Add $23.99 Mogo Money Bundle (Optional) — Learn More" at bounding box center [501, 282] width 444 height 14
click at [279, 283] on input "Add $23.99 Mogo Money Bundle (Optional) — Learn More" at bounding box center [272, 282] width 15 height 15
checkbox input "true"
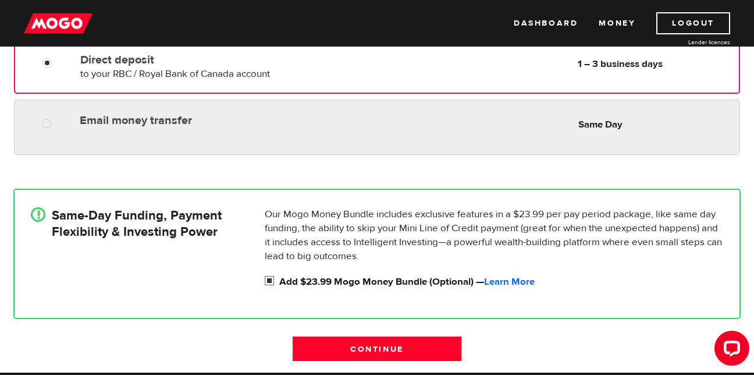
radio input "true"
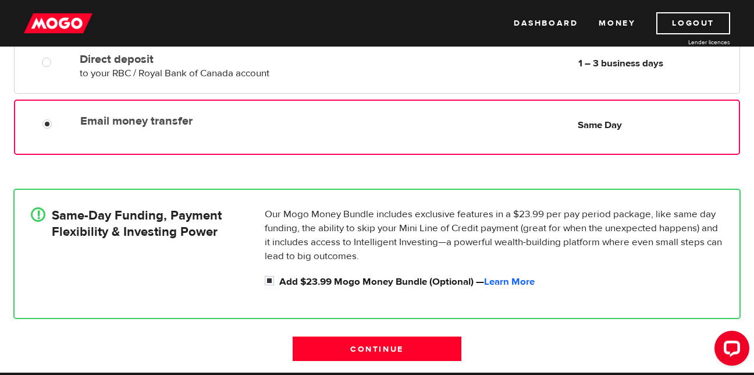
click at [415, 136] on div "Email money transfer Delivery in Same Day Same Day" at bounding box center [377, 127] width 726 height 55
click at [414, 97] on div "Direct deposit to your RBC / Royal Bank of Canada account Delivery in 1 – 3 bus…" at bounding box center [377, 68] width 745 height 61
click at [364, 340] on input "Continue" at bounding box center [377, 348] width 169 height 24
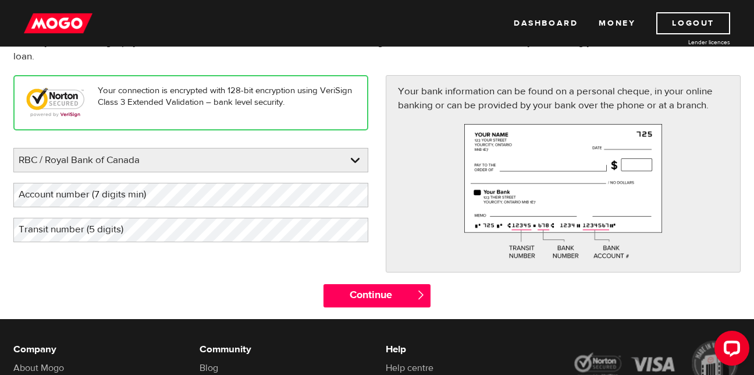
scroll to position [122, 0]
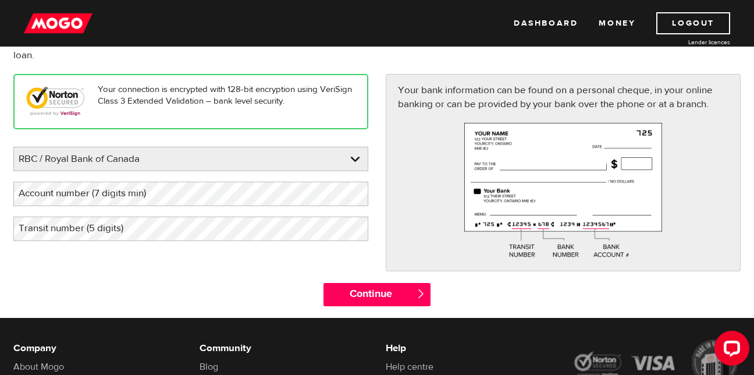
click at [81, 236] on label "Transit number (5 digits)" at bounding box center [80, 229] width 134 height 24
click at [146, 193] on label "Account number (7 digits min)" at bounding box center [91, 194] width 157 height 24
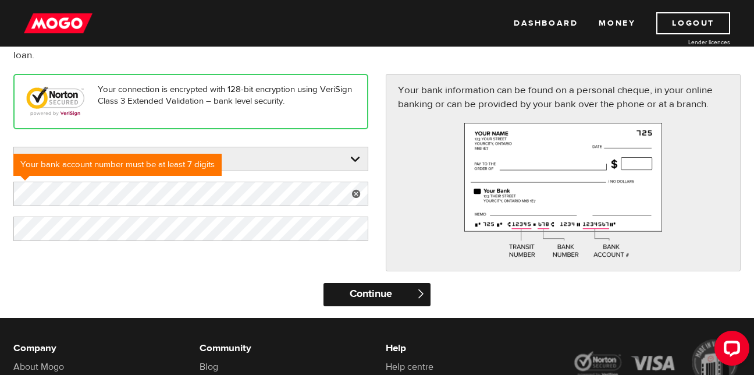
click at [396, 289] on input "Continue" at bounding box center [377, 294] width 107 height 23
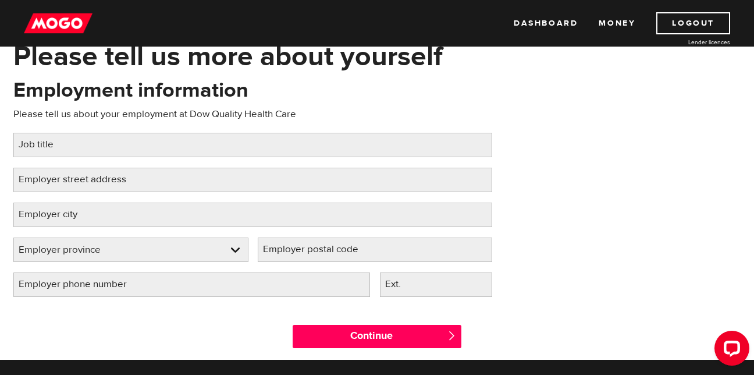
scroll to position [87, 0]
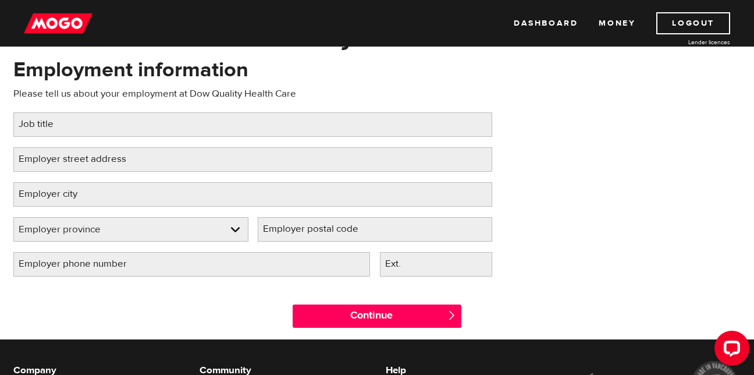
click at [111, 102] on div "Employment information Please tell us about your employment at Dow Quality Heal…" at bounding box center [253, 171] width 497 height 231
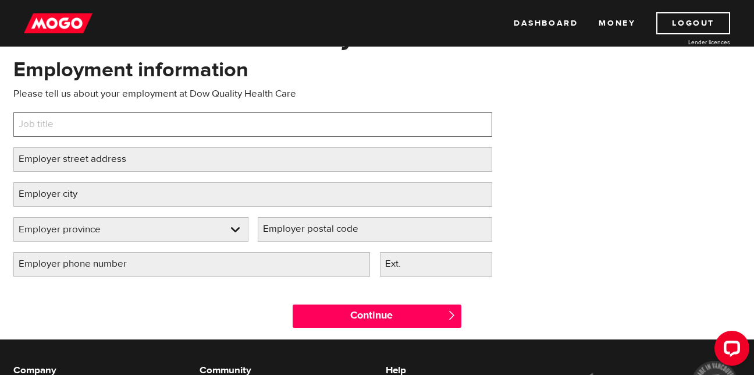
click at [97, 122] on input "Job title" at bounding box center [252, 124] width 479 height 24
type input "Personal support worker"
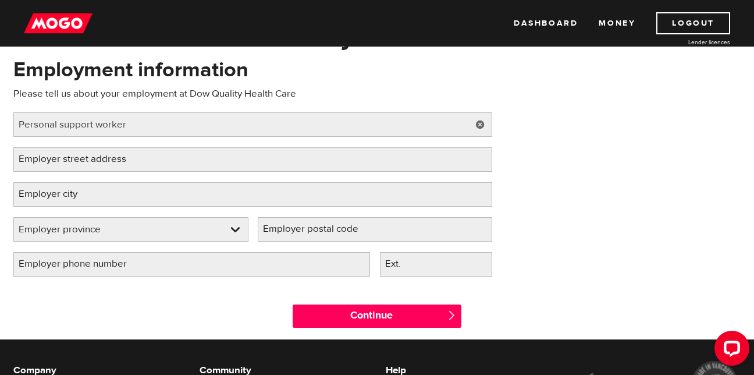
click at [101, 159] on label "Employer street address" at bounding box center [81, 159] width 137 height 24
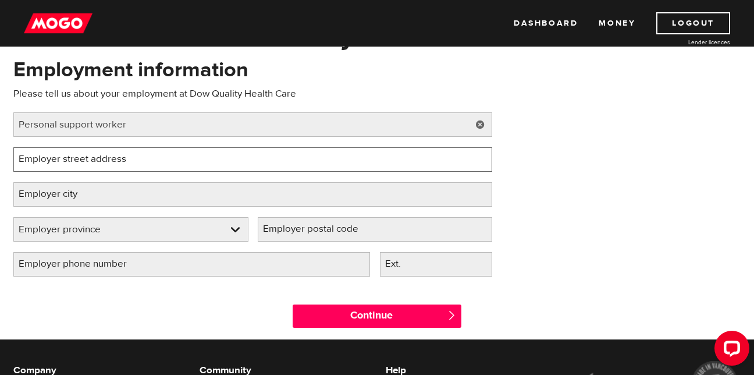
click at [101, 159] on input "Employer street address" at bounding box center [252, 159] width 479 height 24
type input "95 millenium blvd"
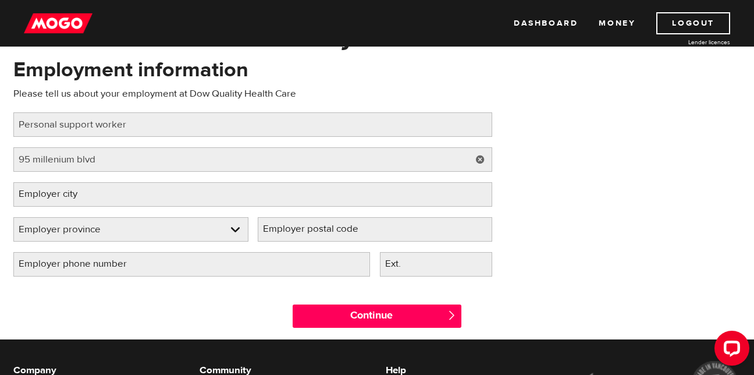
click at [98, 194] on label "Employer city" at bounding box center [57, 194] width 88 height 24
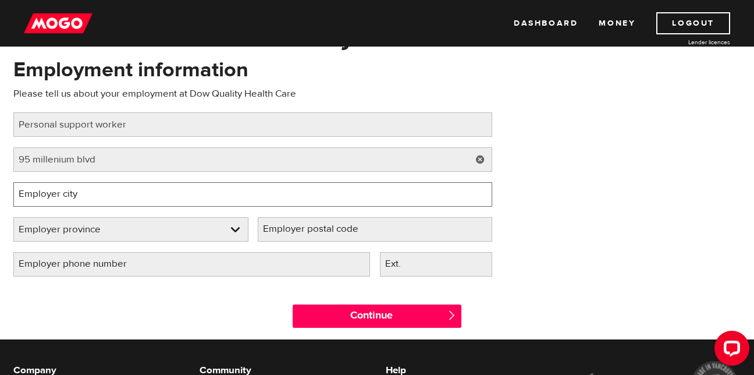
click at [98, 194] on input "Employer city" at bounding box center [252, 194] width 479 height 24
type input "moncton"
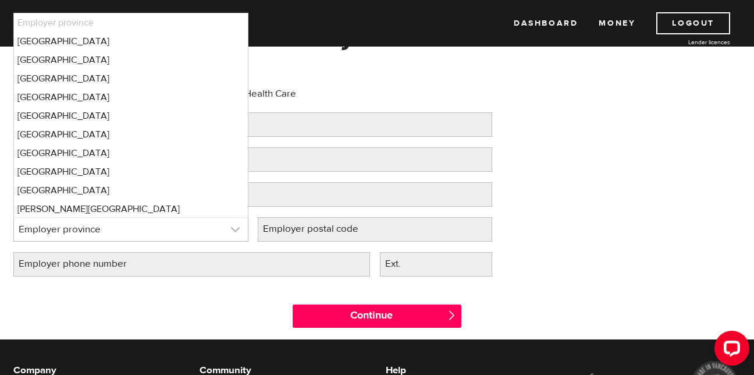
click at [32, 219] on link at bounding box center [131, 229] width 234 height 23
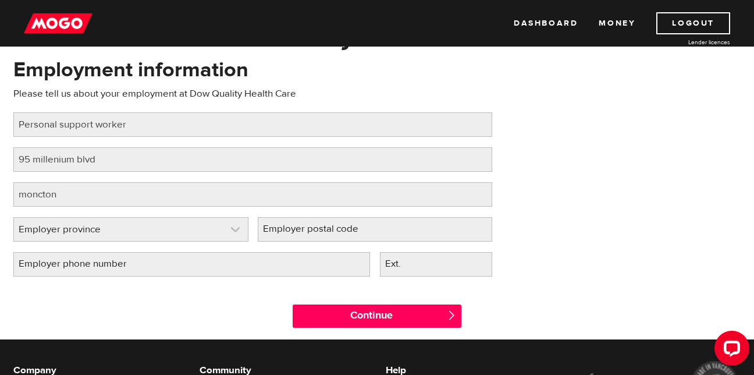
click at [32, 219] on link at bounding box center [131, 229] width 234 height 23
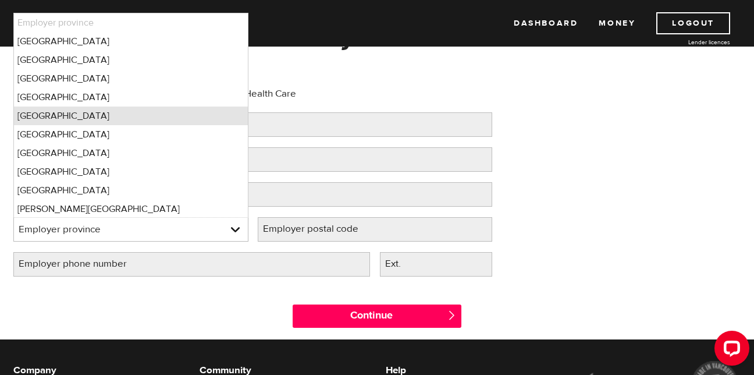
click at [111, 117] on li "[GEOGRAPHIC_DATA]" at bounding box center [131, 116] width 234 height 19
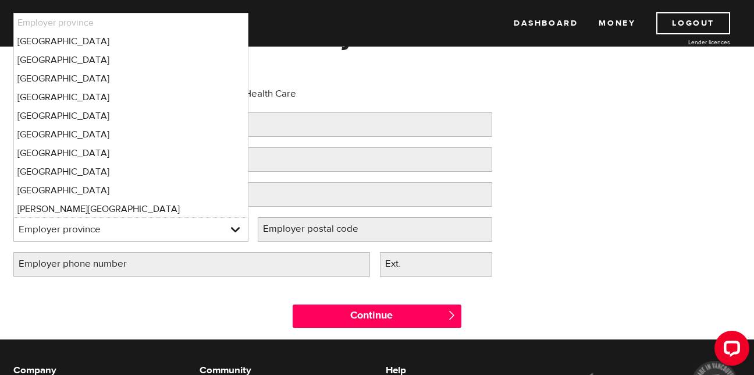
select select "NB"
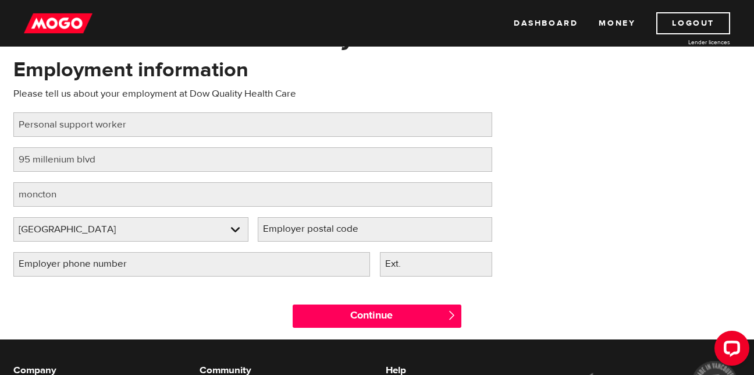
click at [289, 229] on label "Employer postal code" at bounding box center [320, 229] width 125 height 24
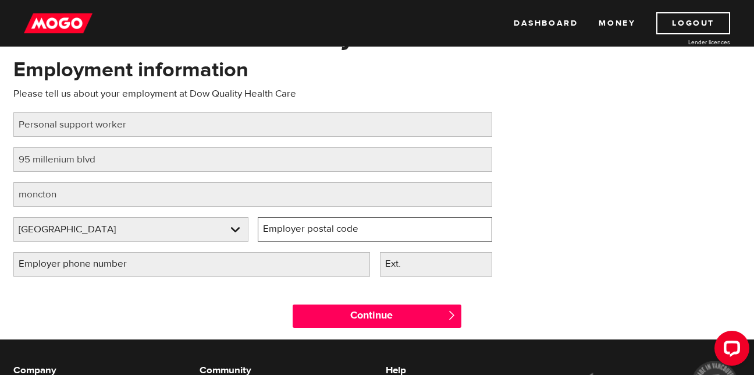
click at [289, 229] on input "Employer postal code" at bounding box center [375, 229] width 235 height 24
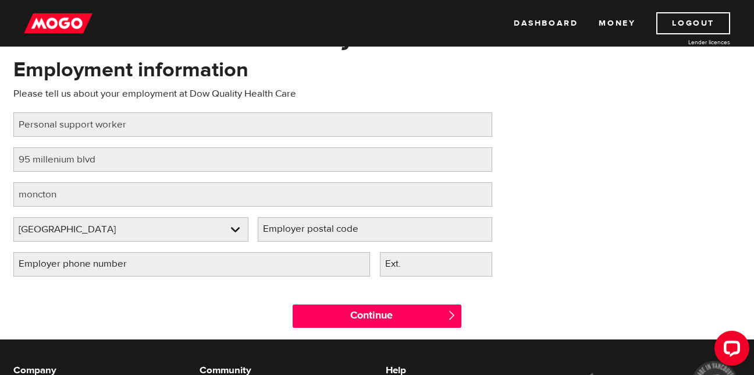
click at [303, 228] on label "Employer postal code" at bounding box center [320, 229] width 125 height 24
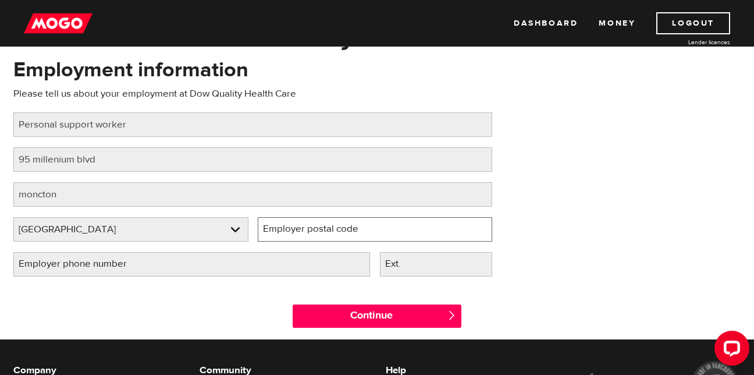
click at [303, 228] on input "Employer postal code" at bounding box center [375, 229] width 235 height 24
type input "E1E 2G7"
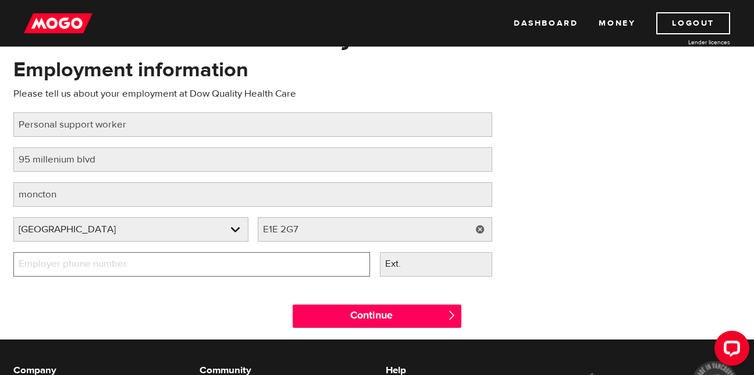
click at [194, 257] on input "Employer phone number" at bounding box center [191, 264] width 357 height 24
type input "(506) 852-8952"
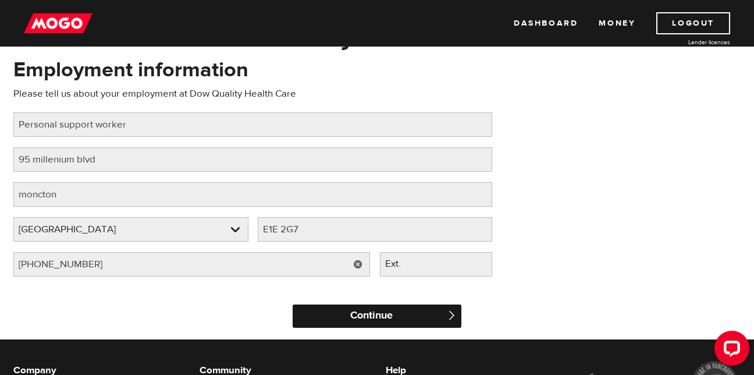
click at [334, 321] on input "Continue" at bounding box center [377, 315] width 169 height 23
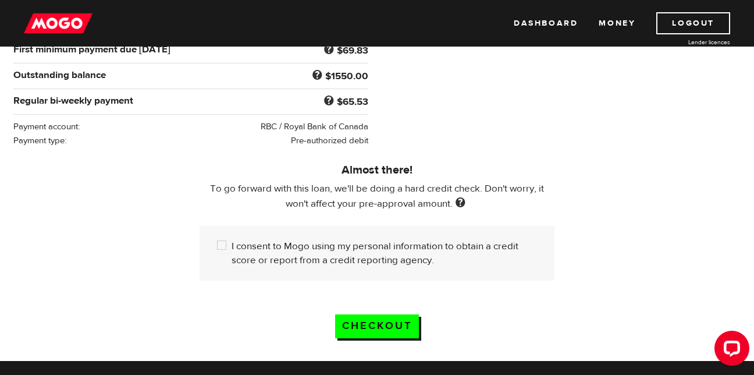
scroll to position [260, 0]
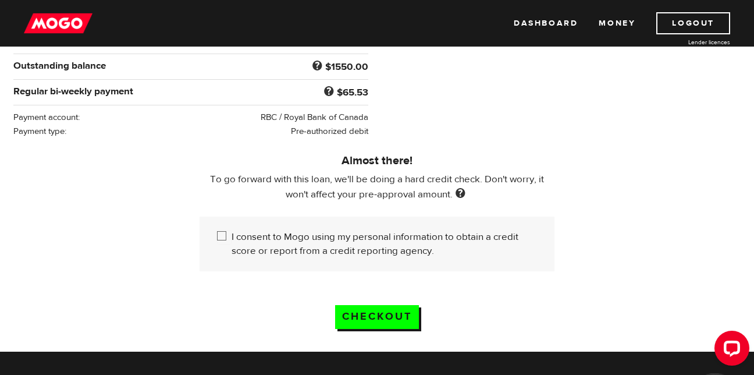
click at [290, 233] on label "I consent to Mogo using my personal information to obtain a credit score or rep…" at bounding box center [385, 244] width 306 height 28
click at [232, 233] on input "I consent to Mogo using my personal information to obtain a credit score or rep…" at bounding box center [224, 237] width 15 height 15
checkbox input "true"
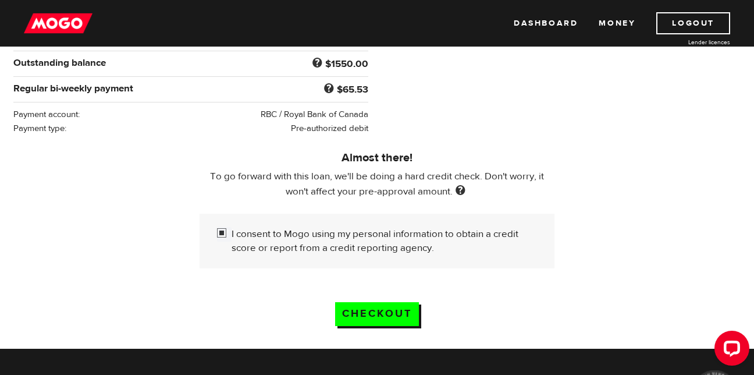
scroll to position [276, 0]
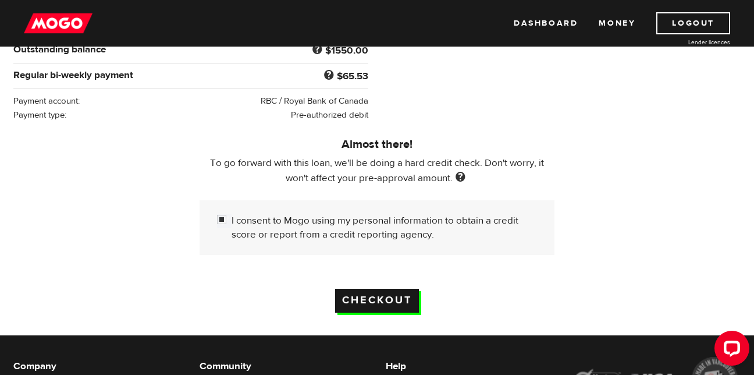
click at [363, 295] on input "Checkout" at bounding box center [377, 301] width 84 height 24
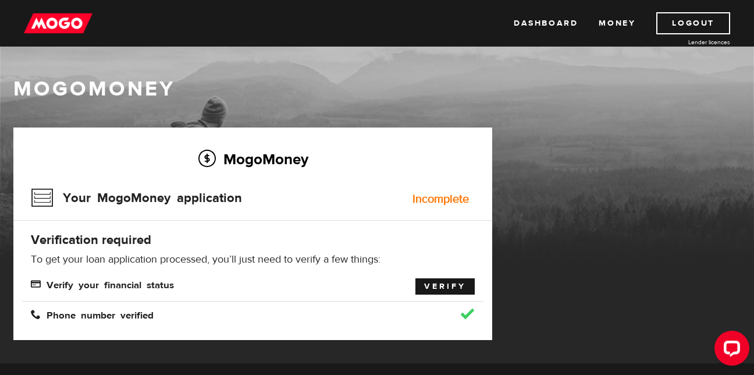
click at [443, 290] on link "Verify" at bounding box center [445, 286] width 59 height 16
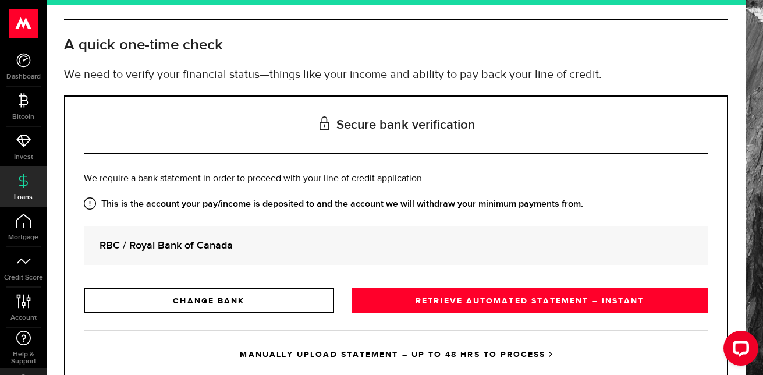
scroll to position [52, 0]
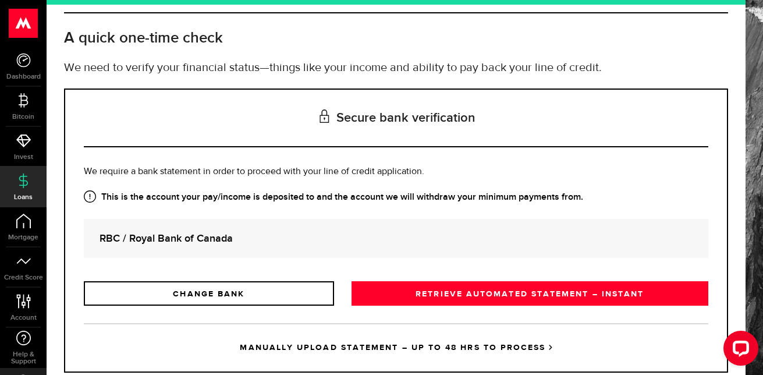
click at [204, 242] on strong "RBC / Royal Bank of Canada" at bounding box center [396, 239] width 593 height 16
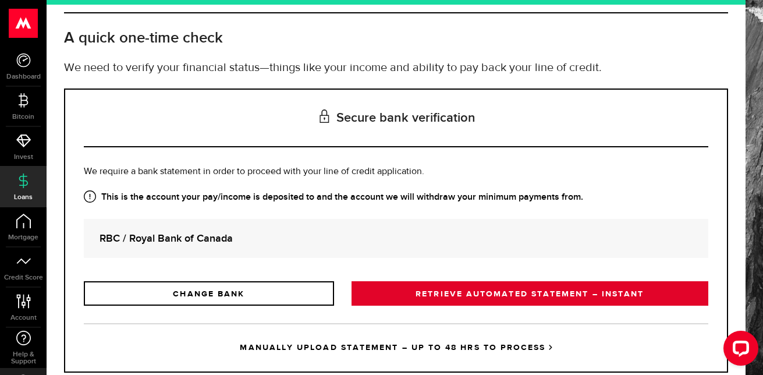
click at [428, 290] on link "RETRIEVE AUTOMATED STATEMENT – INSTANT" at bounding box center [530, 293] width 357 height 24
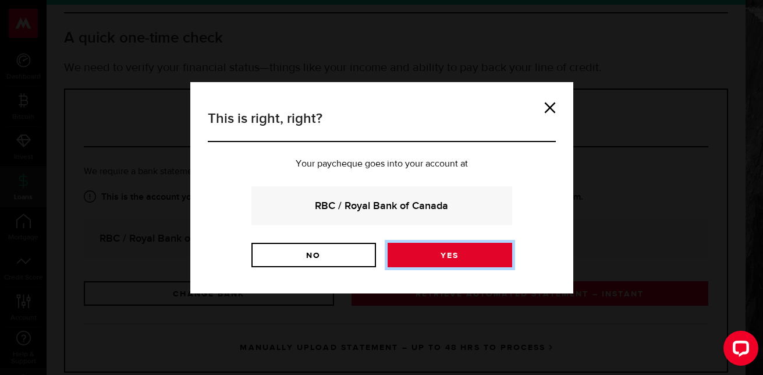
click at [452, 243] on link "Yes" at bounding box center [450, 255] width 125 height 24
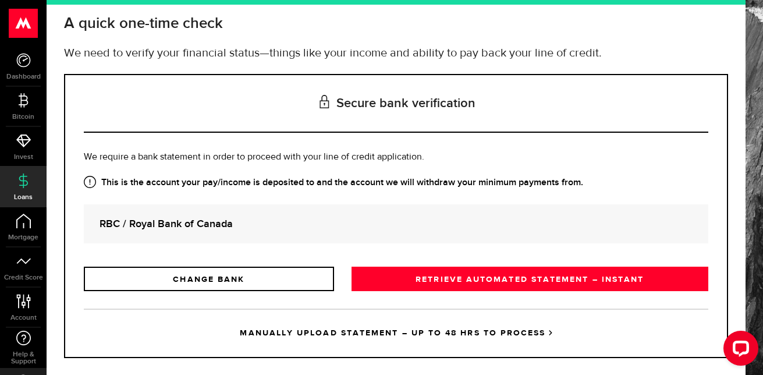
scroll to position [69, 0]
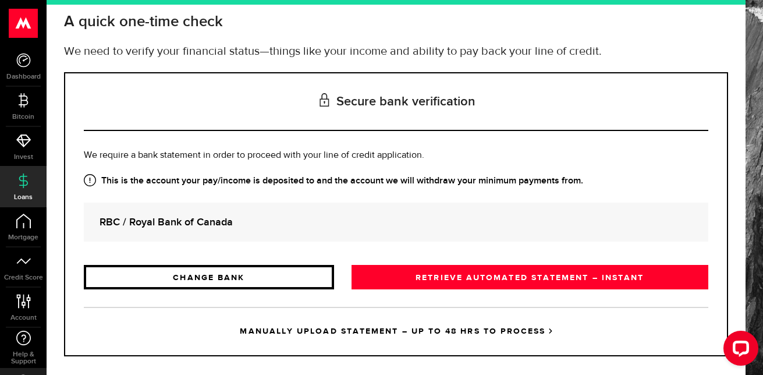
click at [290, 279] on link "CHANGE BANK" at bounding box center [209, 277] width 250 height 24
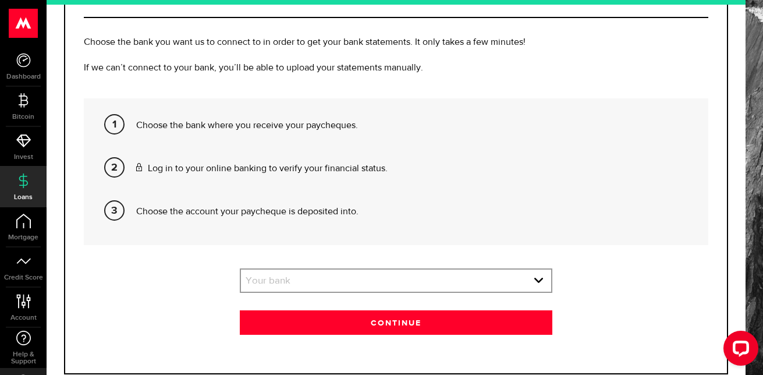
scroll to position [189, 0]
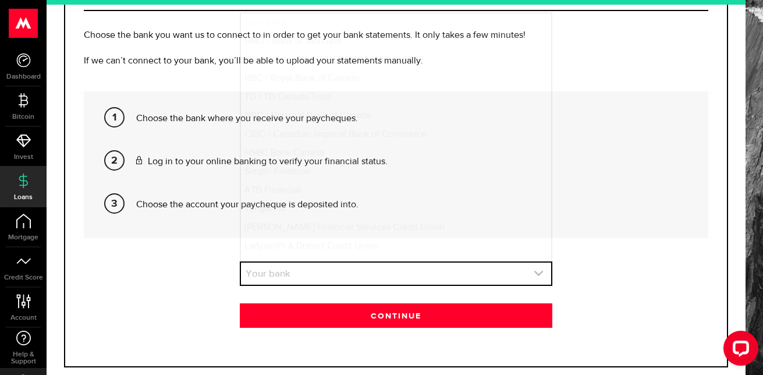
click at [421, 276] on link "expand select" at bounding box center [396, 274] width 310 height 22
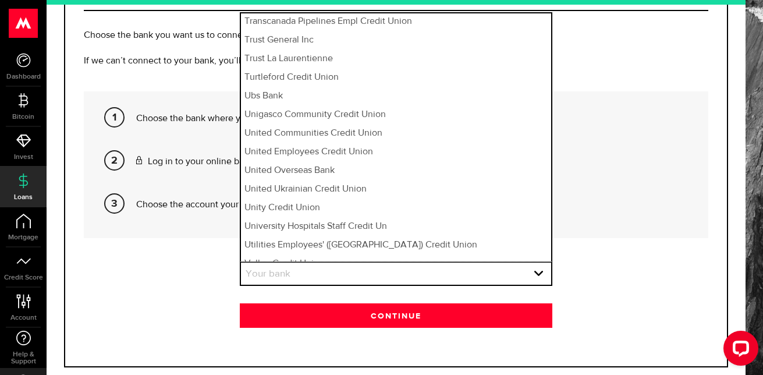
scroll to position [9084, 0]
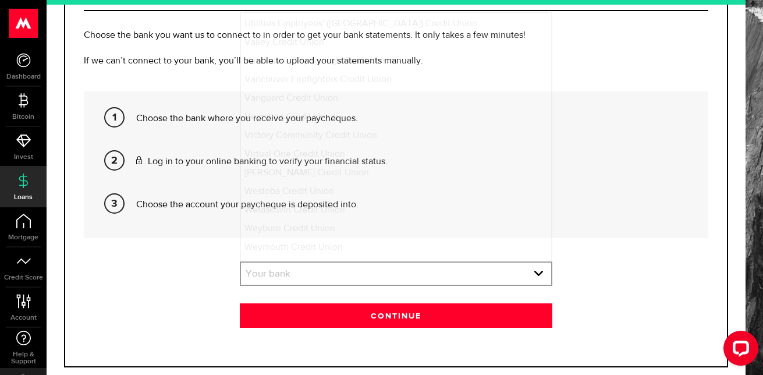
click at [163, 206] on p "Choose the account your paycheque is deposited into." at bounding box center [417, 205] width 563 height 14
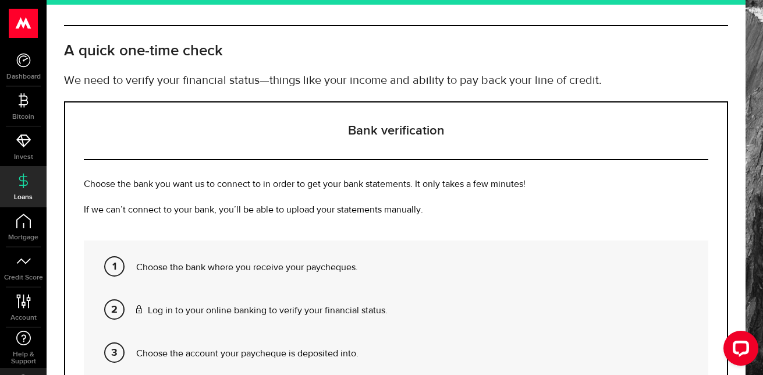
scroll to position [0, 0]
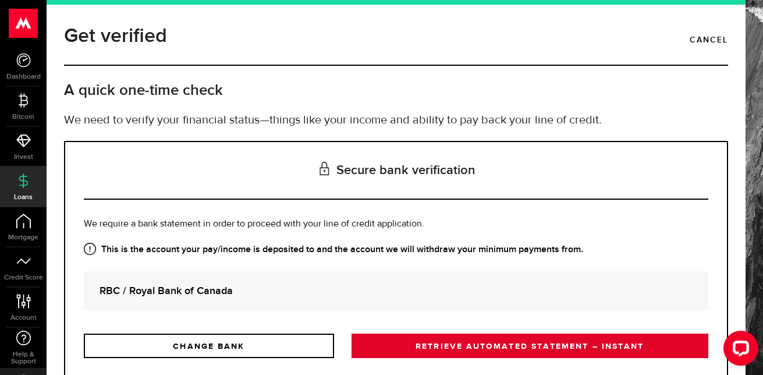
click at [425, 344] on link "RETRIEVE AUTOMATED STATEMENT – INSTANT" at bounding box center [530, 346] width 357 height 24
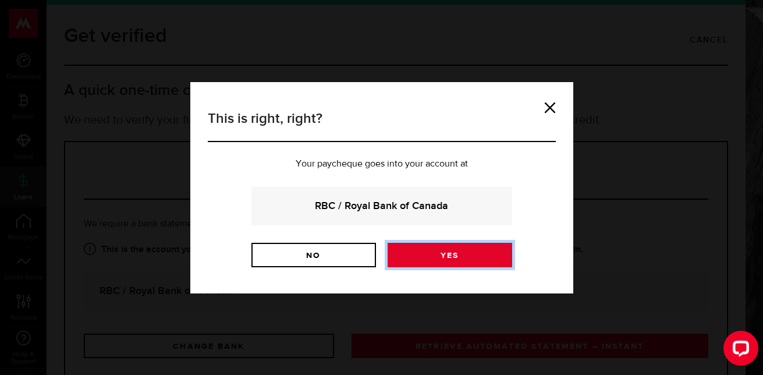
click at [428, 262] on link "Yes" at bounding box center [450, 255] width 125 height 24
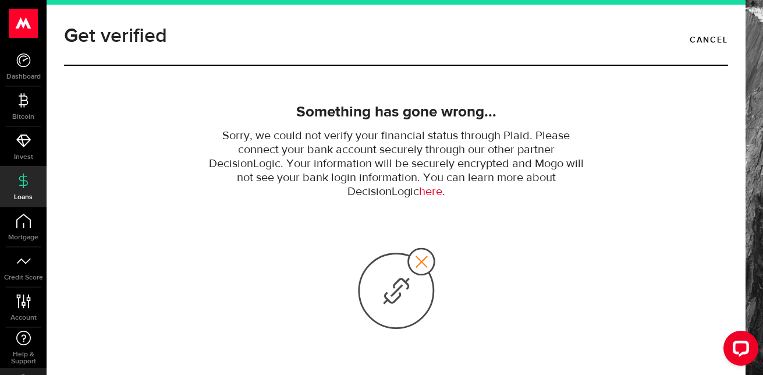
click at [428, 197] on link "here" at bounding box center [430, 192] width 23 height 12
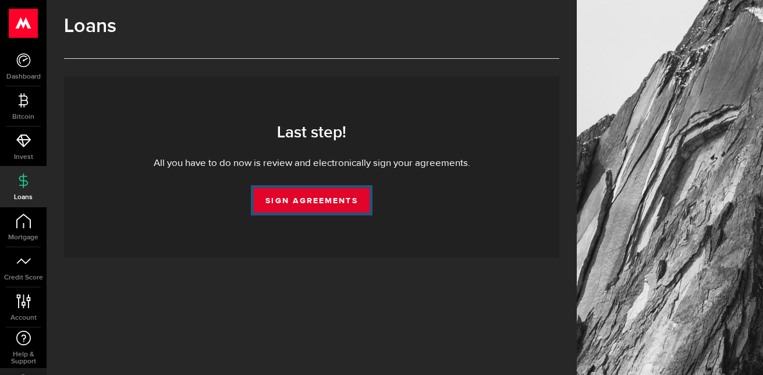
click at [338, 203] on link "Sign Agreements" at bounding box center [311, 200] width 115 height 24
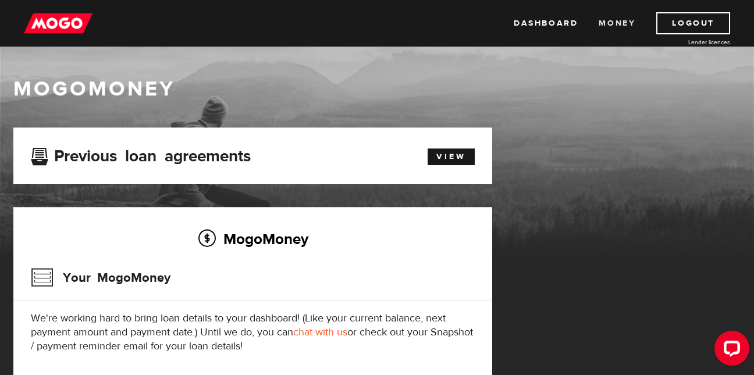
click at [620, 22] on link "Money" at bounding box center [617, 23] width 37 height 22
